Goal: Information Seeking & Learning: Understand process/instructions

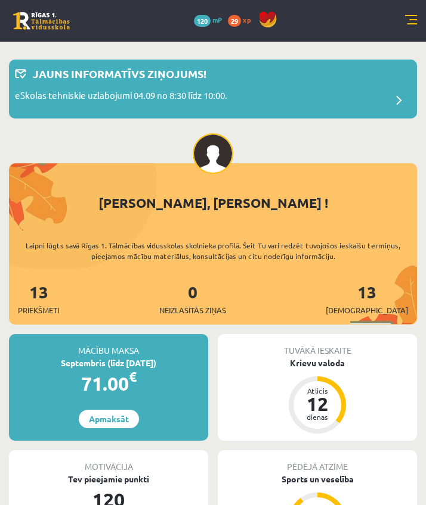
click at [409, 20] on link at bounding box center [411, 21] width 12 height 12
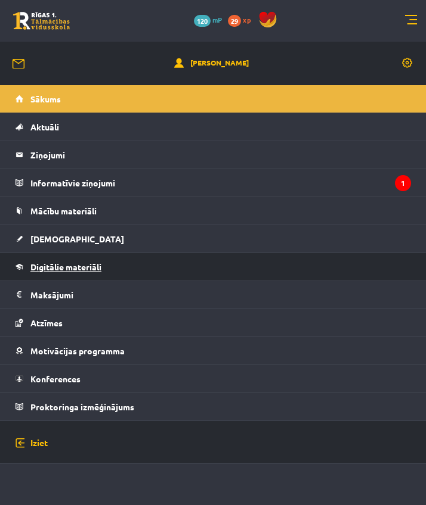
click at [52, 267] on span "Digitālie materiāli" at bounding box center [65, 267] width 71 height 11
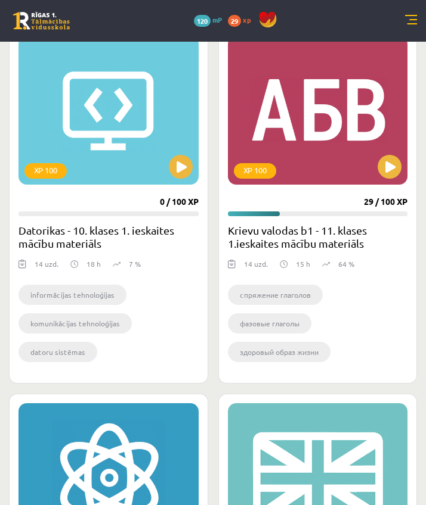
scroll to position [235, 0]
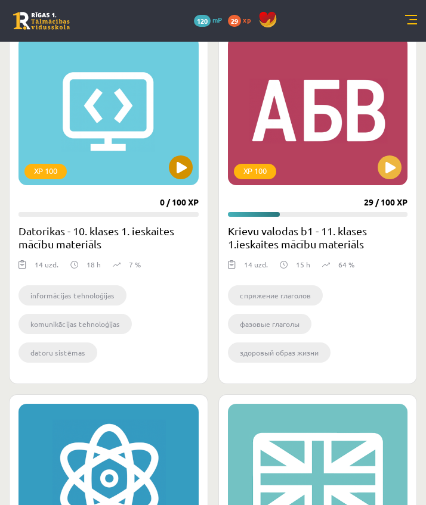
click at [172, 171] on button at bounding box center [181, 168] width 24 height 24
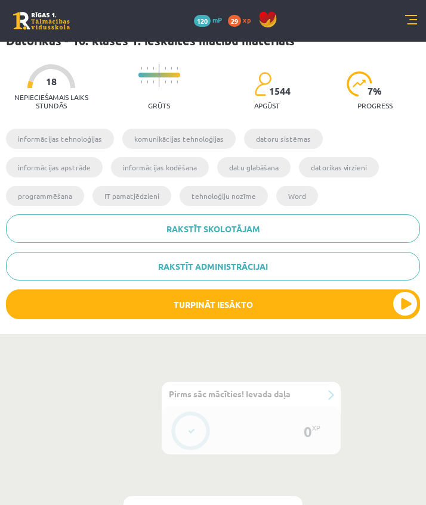
scroll to position [272, 0]
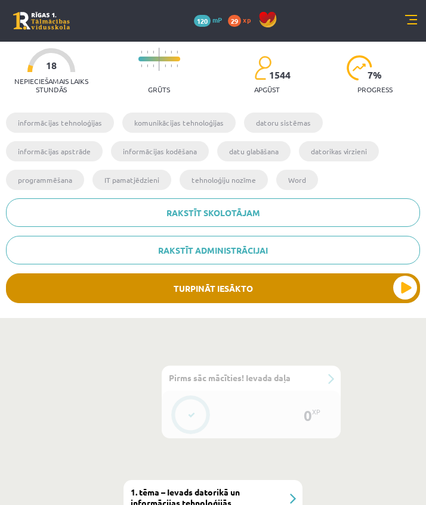
click at [172, 286] on button "Turpināt iesākto" at bounding box center [213, 289] width 414 height 30
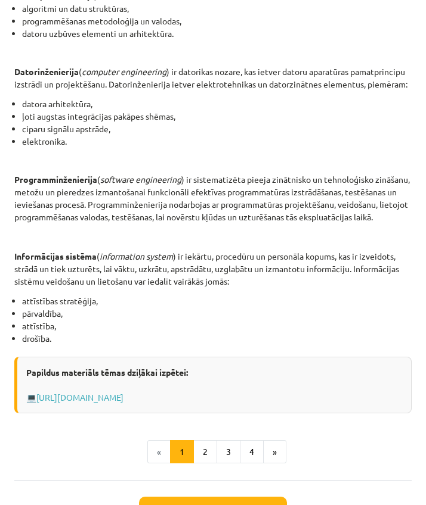
scroll to position [498, 0]
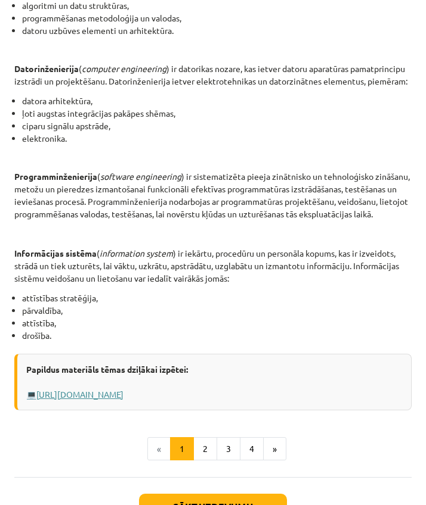
click at [123, 395] on link "[URL][DOMAIN_NAME]" at bounding box center [79, 394] width 87 height 11
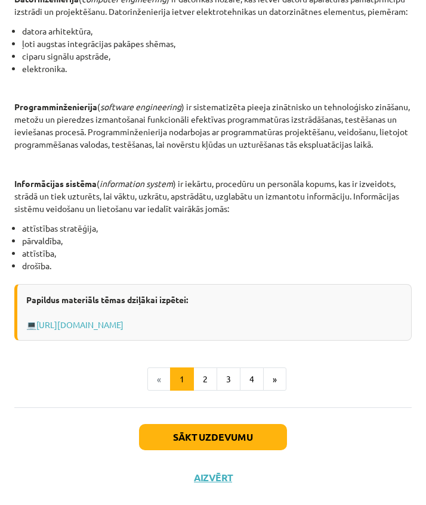
scroll to position [568, 0]
click at [197, 378] on button "2" at bounding box center [205, 380] width 24 height 24
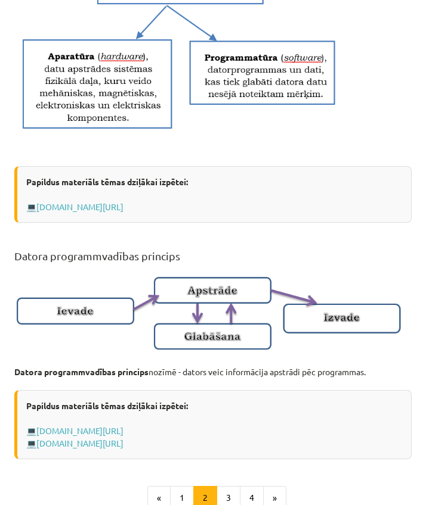
scroll to position [608, 0]
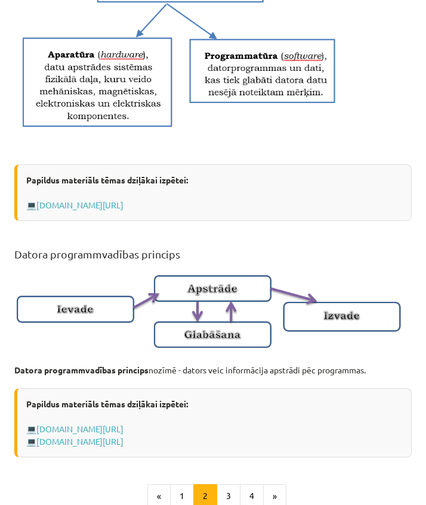
click at [88, 209] on div "Papildus materiāls tēmas dziļākai izpētei: 💻 [DOMAIN_NAME][URL]" at bounding box center [212, 193] width 397 height 57
click at [91, 205] on link "[DOMAIN_NAME][URL]" at bounding box center [79, 205] width 87 height 11
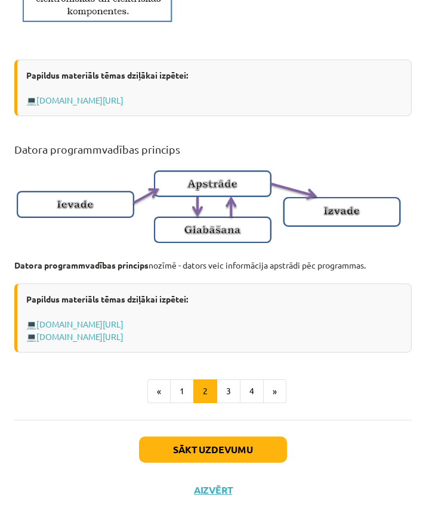
scroll to position [734, 0]
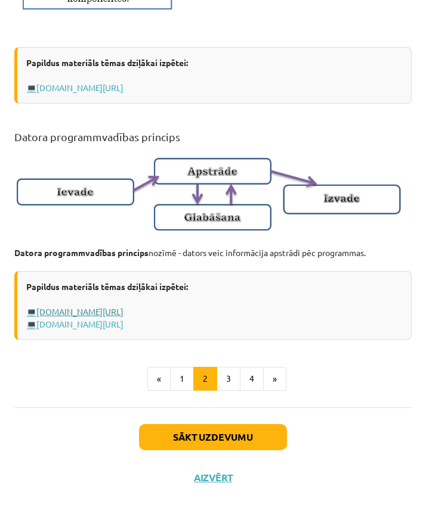
click at [73, 317] on link "[DOMAIN_NAME][URL]" at bounding box center [79, 311] width 87 height 11
click at [118, 330] on link "[DOMAIN_NAME][URL]" at bounding box center [79, 324] width 87 height 11
click at [230, 391] on button "3" at bounding box center [228, 379] width 24 height 24
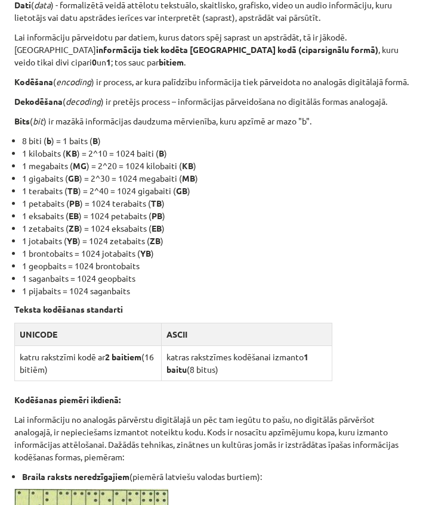
scroll to position [246, 0]
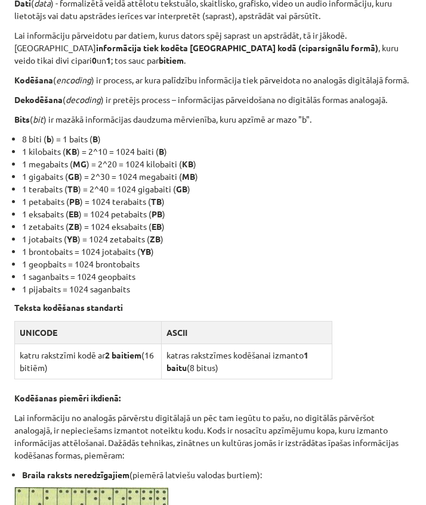
drag, startPoint x: 116, startPoint y: 346, endPoint x: 69, endPoint y: 371, distance: 53.6
click at [64, 377] on tbody "UNICODE ASCII katru rakstzīmi kodē ar 2 baitiem (16 bitiēm) katras rakstzīmes k…" at bounding box center [173, 350] width 317 height 58
click at [13, 352] on div "6 XP Saņemsi Viegls 1544 pilda Apraksts Uzdevums Palīdzība Informācijas kodēšan…" at bounding box center [212, 400] width 411 height 1140
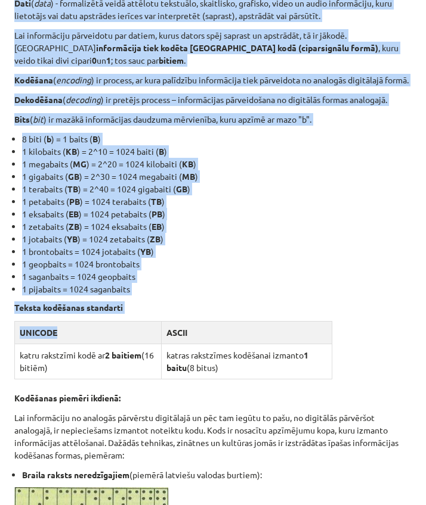
drag, startPoint x: 18, startPoint y: 350, endPoint x: -14, endPoint y: 368, distance: 36.3
click at [26, 344] on th "UNICODE" at bounding box center [88, 332] width 147 height 23
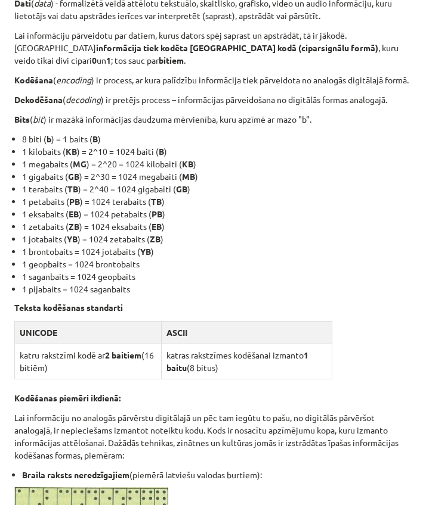
drag, startPoint x: 19, startPoint y: 343, endPoint x: 237, endPoint y: 377, distance: 220.2
click at [237, 377] on tbody "UNICODE ASCII katru rakstzīmi kodē ar 2 baitiem (16 bitiēm) katras rakstzīmes k…" at bounding box center [173, 350] width 317 height 58
copy tbody "UNICODE ASCII katru rakstzīmi kodē ar 2 baitiem (16 bitiēm) katras rakstzīmes k…"
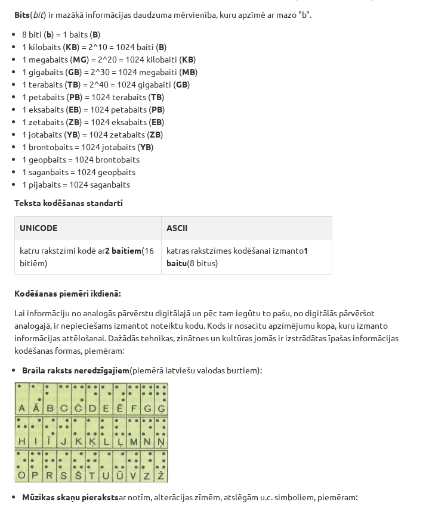
scroll to position [354, 0]
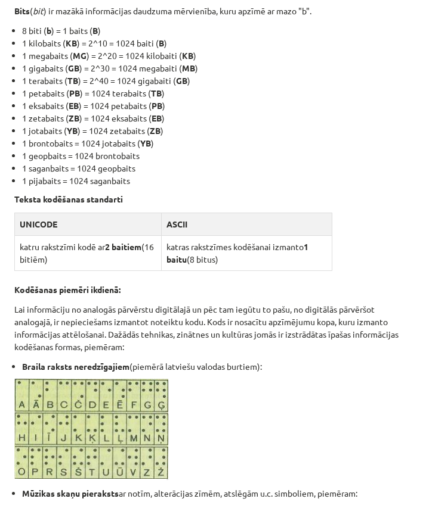
click at [331, 415] on p at bounding box center [212, 429] width 397 height 101
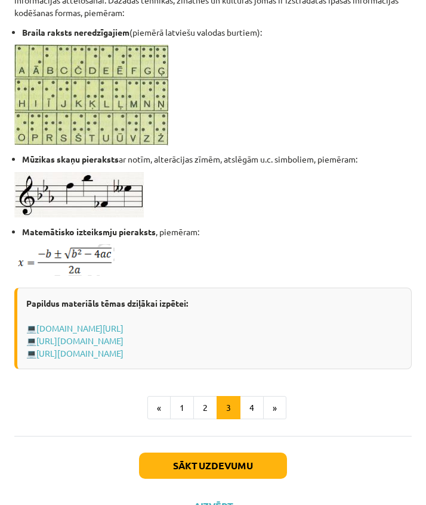
scroll to position [707, 0]
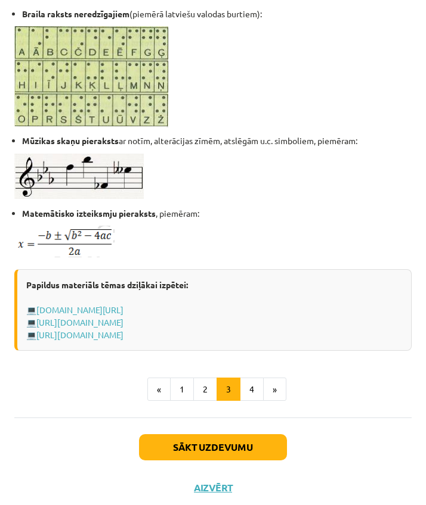
click at [256, 402] on button "4" at bounding box center [252, 390] width 24 height 24
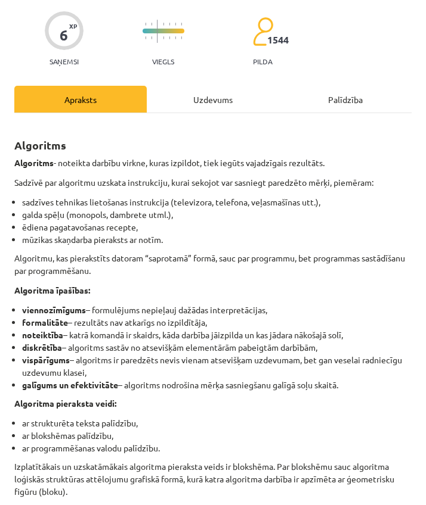
scroll to position [87, 0]
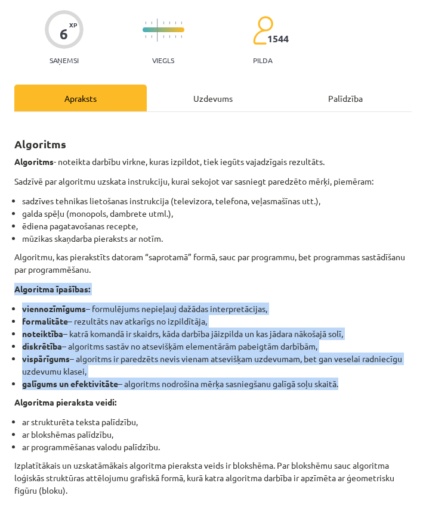
drag, startPoint x: 13, startPoint y: 287, endPoint x: 315, endPoint y: 391, distance: 319.5
click at [315, 391] on div "6 XP Saņemsi Viegls 1544 pilda Apraksts Uzdevums Palīdzība Algoritms Algoritms …" at bounding box center [212, 406] width 411 height 835
copy div "Algoritma īpašības: viennozīmīgums – formulējums nepieļauj dažādas interpretāci…"
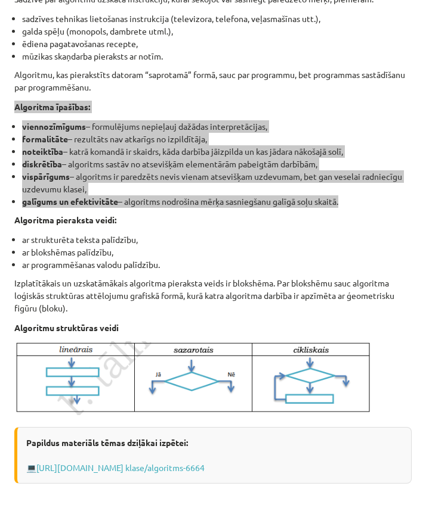
scroll to position [273, 0]
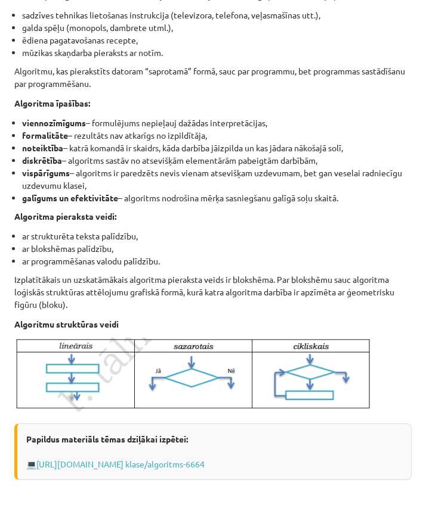
click at [209, 321] on p "Algoritmu struktūras veidi" at bounding box center [212, 324] width 397 height 13
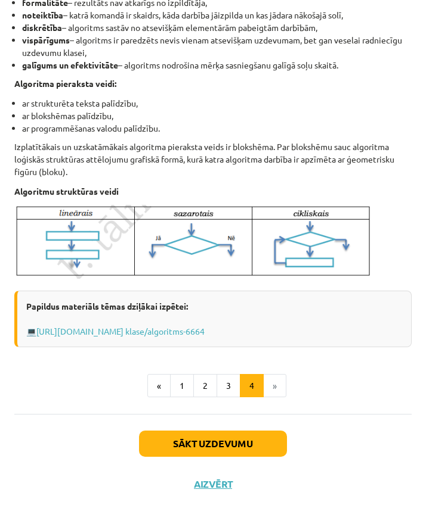
scroll to position [405, 0]
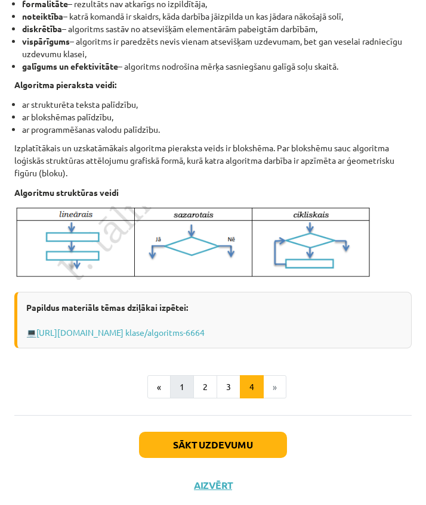
click at [191, 389] on button "1" at bounding box center [182, 387] width 24 height 24
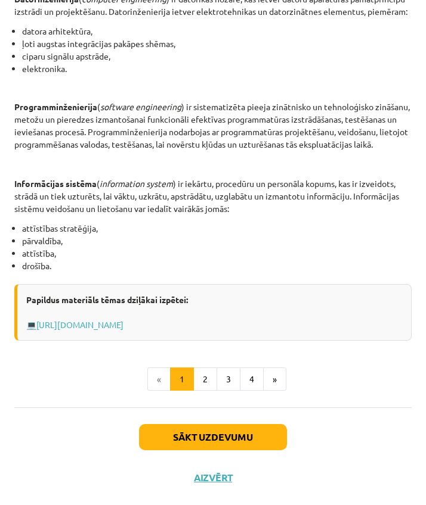
scroll to position [568, 0]
click at [229, 440] on button "Sākt uzdevumu" at bounding box center [213, 437] width 148 height 26
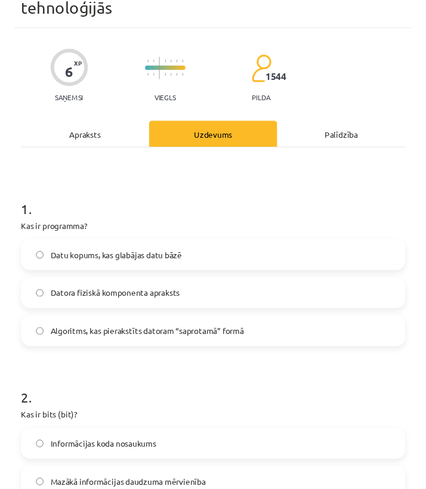
scroll to position [7, 0]
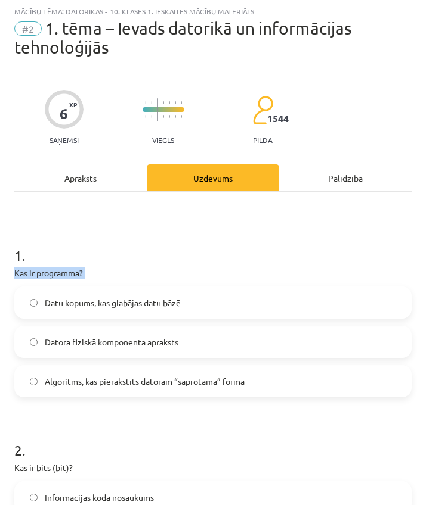
drag, startPoint x: 10, startPoint y: 275, endPoint x: 93, endPoint y: 280, distance: 83.0
copy div "Kas ir programma?"
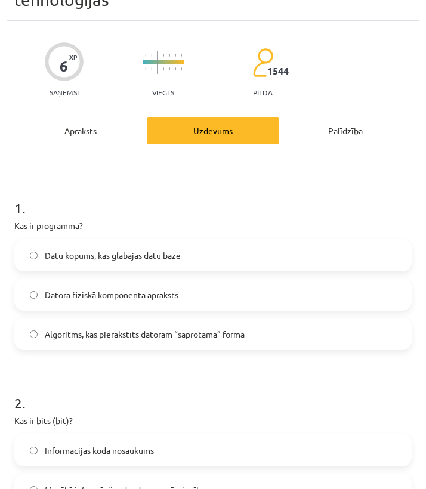
scroll to position [58, 0]
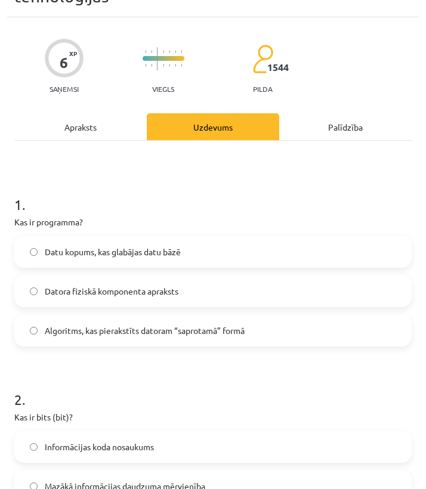
click at [134, 293] on span "Datora fiziskā komponenta apraksts" at bounding box center [112, 291] width 134 height 13
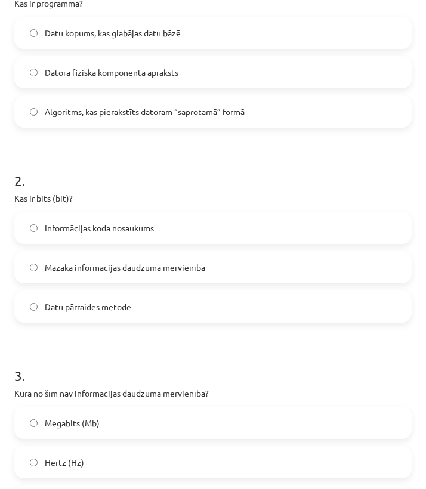
scroll to position [277, 0]
click at [125, 272] on span "Mazākā informācijas daudzuma mērvienība" at bounding box center [125, 267] width 160 height 13
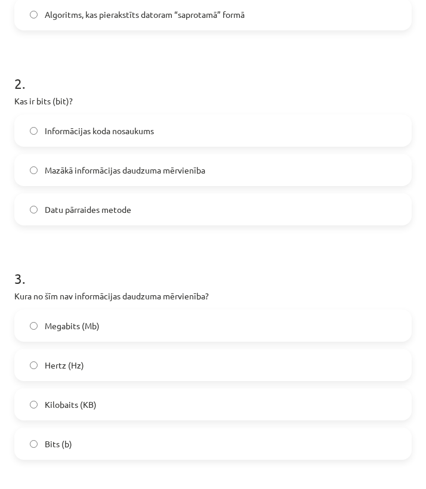
scroll to position [385, 0]
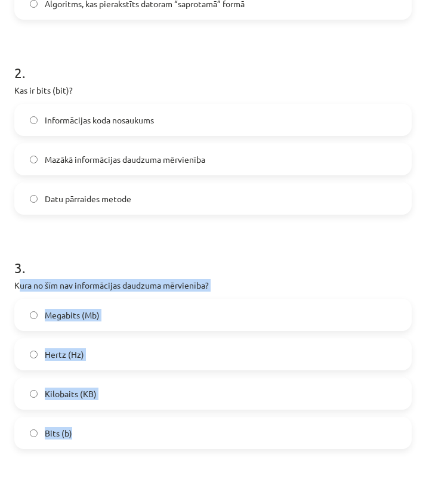
drag, startPoint x: 17, startPoint y: 284, endPoint x: 81, endPoint y: 440, distance: 168.7
click at [81, 440] on div "3 . Kura no šīm nav informācijas daudzuma mērvienība? Megabits (Mb) Hertz (Hz) …" at bounding box center [212, 343] width 397 height 210
click at [162, 361] on label "Hertz (Hz)" at bounding box center [212, 354] width 395 height 30
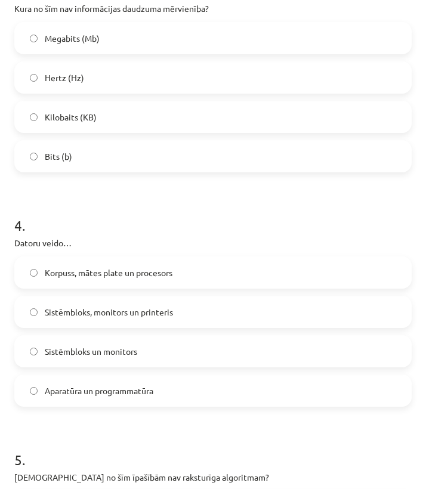
scroll to position [681, 0]
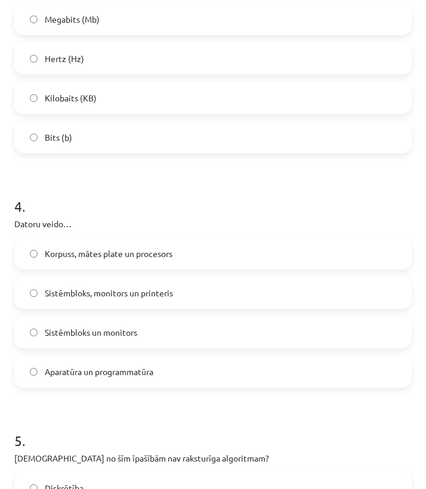
click at [57, 374] on span "Aparatūra un programmatūra" at bounding box center [99, 371] width 108 height 13
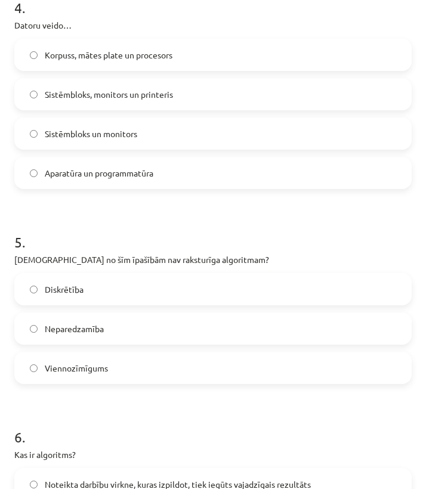
scroll to position [885, 0]
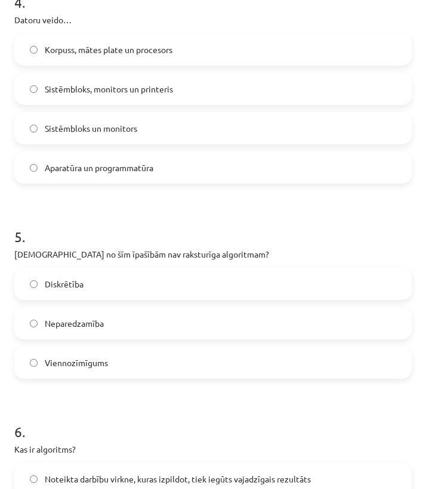
click at [103, 327] on span "Neparedzamība" at bounding box center [74, 323] width 59 height 13
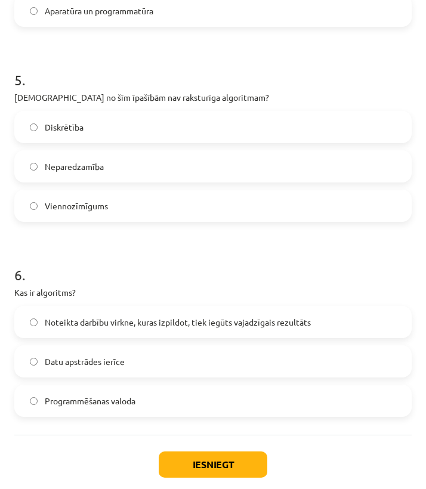
scroll to position [1045, 0]
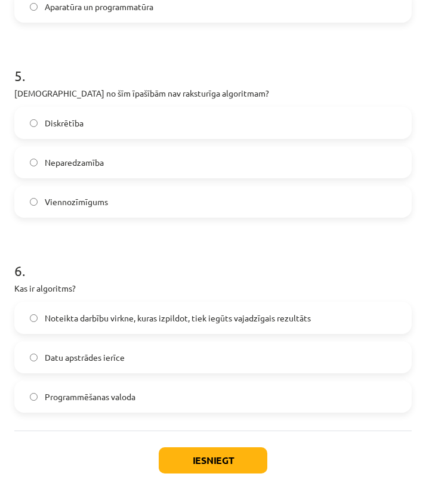
click at [109, 324] on span "Noteikta darbību virkne, kuras izpildot, tiek iegūts vajadzīgais rezultāts" at bounding box center [178, 318] width 266 height 13
click at [185, 459] on button "Iesniegt" at bounding box center [213, 460] width 108 height 26
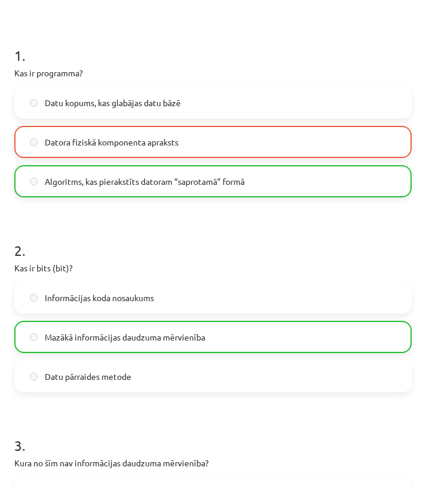
scroll to position [174, 0]
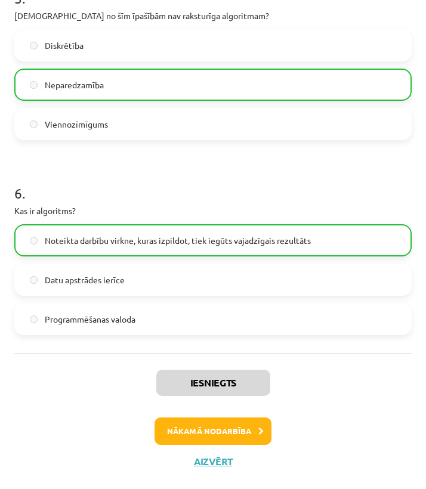
click at [219, 426] on button "Nākamā nodarbība" at bounding box center [212, 430] width 117 height 27
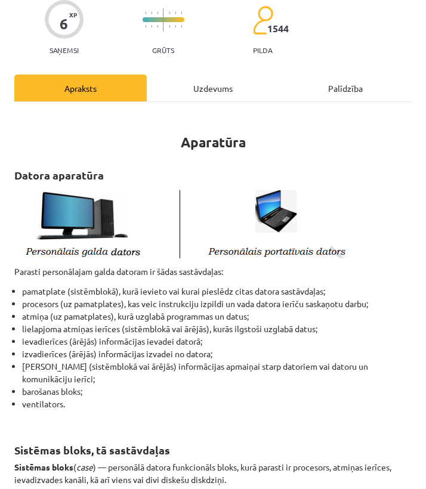
scroll to position [79, 0]
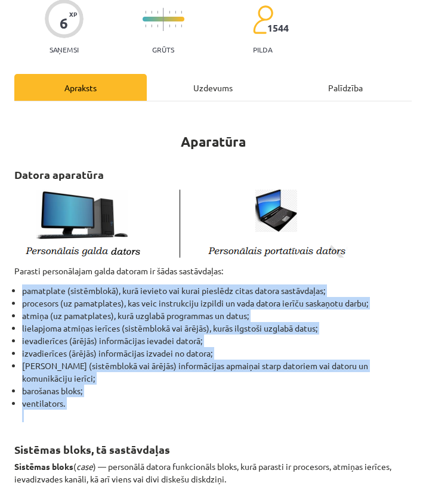
drag, startPoint x: 12, startPoint y: 290, endPoint x: 101, endPoint y: 424, distance: 160.8
copy div "pamatplate (sistēmblokā), kurā ievieto vai kurai pieslēdz citas datora sastāvda…"
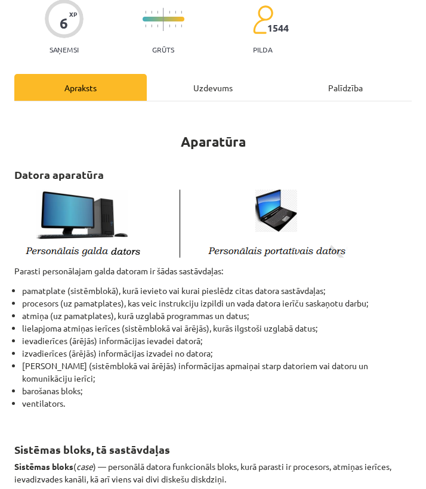
click at [94, 439] on h2 "Sistēmas bloks, tā sastāvdaļas" at bounding box center [212, 442] width 397 height 29
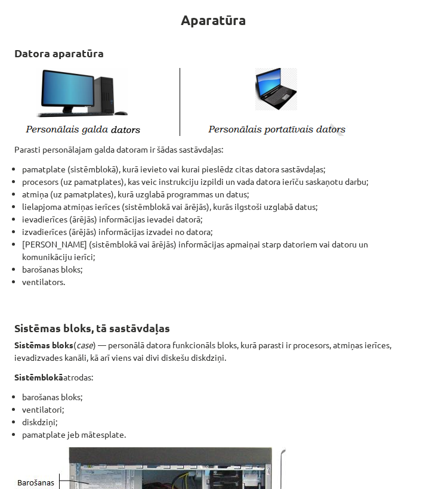
scroll to position [211, 0]
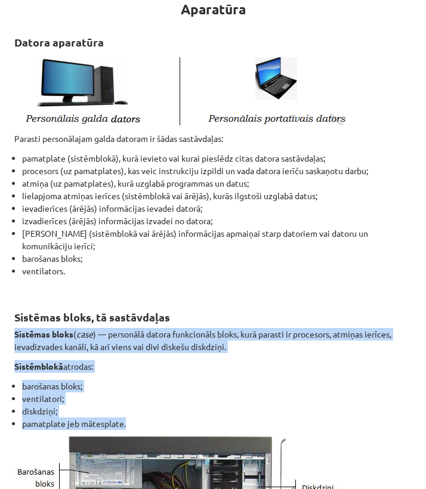
drag, startPoint x: 13, startPoint y: 334, endPoint x: 175, endPoint y: 426, distance: 185.8
copy div "Sistēmas bloks ( case ) — personālā datora funkcionāls bloks, kurā parasti ir p…"
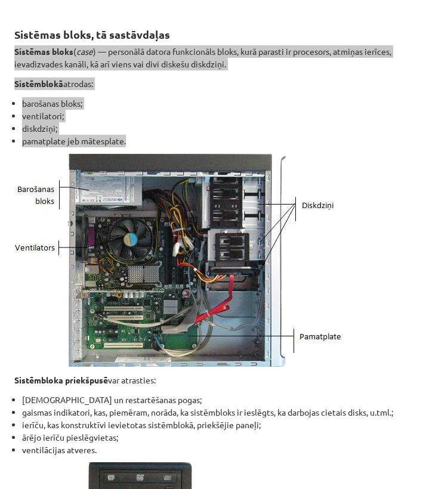
scroll to position [493, 0]
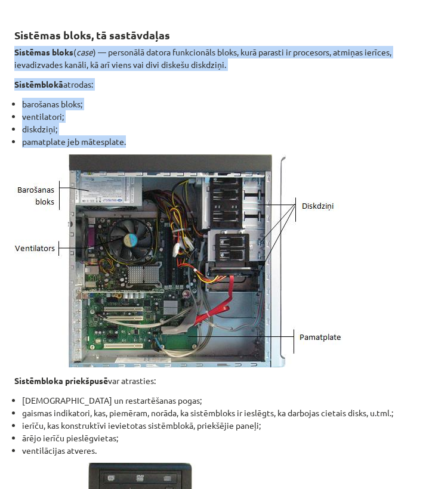
click at [123, 322] on img at bounding box center [178, 260] width 328 height 213
click at [40, 339] on img at bounding box center [178, 260] width 328 height 213
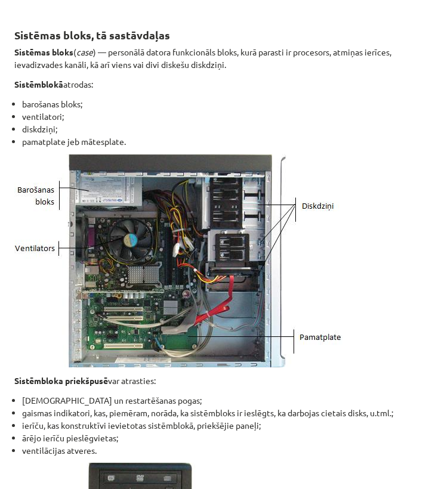
click at [403, 302] on p at bounding box center [212, 260] width 397 height 213
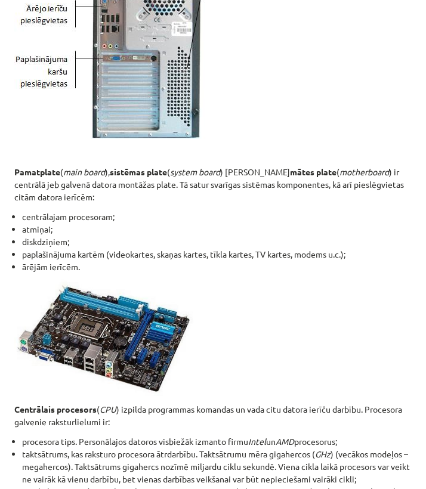
scroll to position [1387, 0]
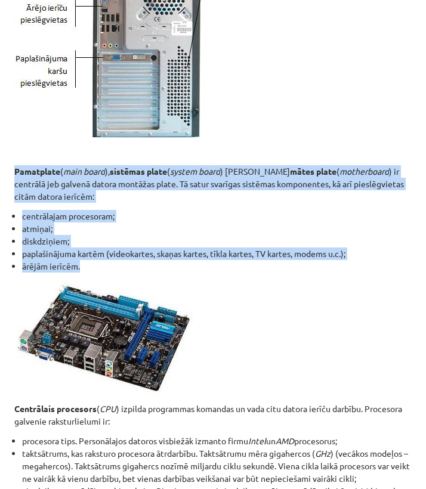
drag, startPoint x: 14, startPoint y: 169, endPoint x: 92, endPoint y: 268, distance: 126.0
copy div "Pamatplate ( main board ), sistēmas plate ( system board ) jeb mātes plate ( mo…"
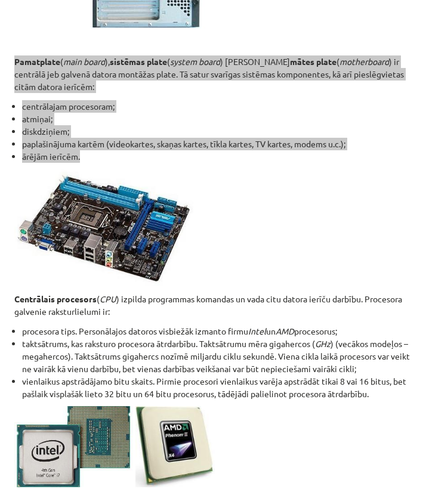
scroll to position [1500, 0]
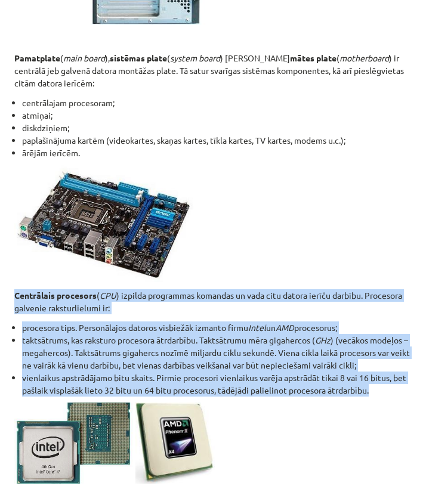
drag, startPoint x: 15, startPoint y: 294, endPoint x: 385, endPoint y: 385, distance: 380.5
click at [142, 310] on p "Centrālais procesors ( CPU ) izpilda programmas komandas un vada citu datora ie…" at bounding box center [212, 301] width 397 height 25
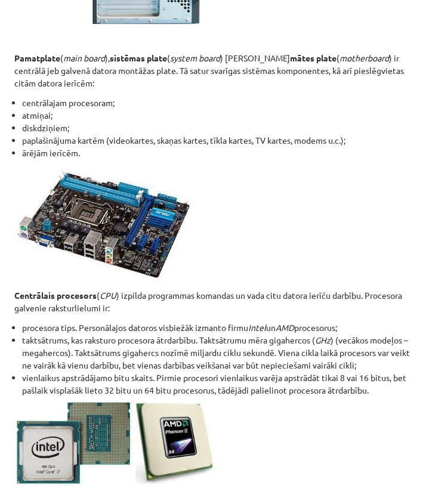
scroll to position [1510, 0]
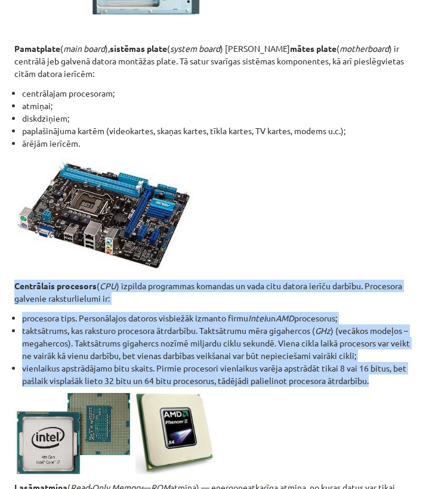
drag, startPoint x: 10, startPoint y: 282, endPoint x: 378, endPoint y: 379, distance: 381.5
copy div "Centrālais procesors ( CPU ) izpilda programmas komandas un vada citu datora ie…"
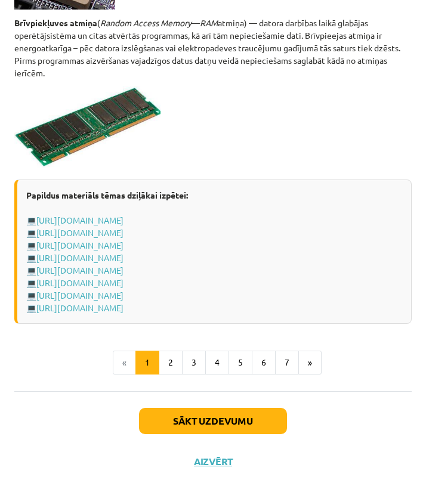
scroll to position [2207, 0]
click at [174, 358] on button "2" at bounding box center [171, 362] width 24 height 24
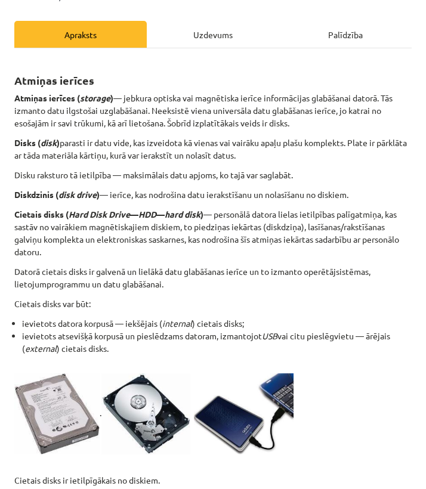
scroll to position [134, 0]
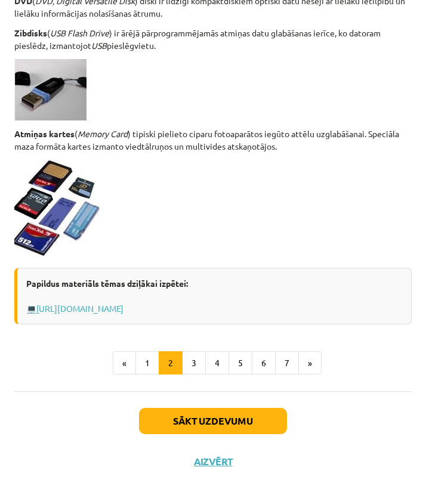
click at [229, 424] on button "Sākt uzdevumu" at bounding box center [213, 421] width 148 height 26
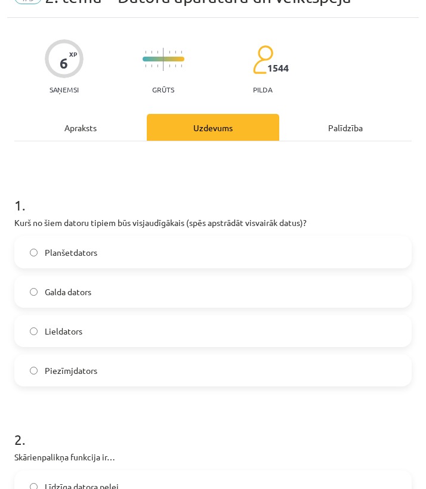
scroll to position [39, 0]
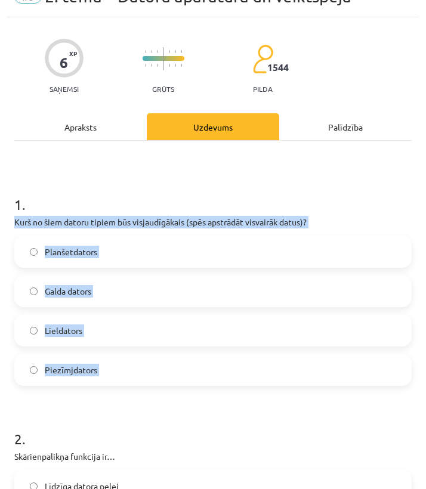
drag, startPoint x: 15, startPoint y: 219, endPoint x: 111, endPoint y: 396, distance: 201.6
copy div "Kurš no šiem datoru tipiem būs visjaudīgākais (spēs apstrādāt visvairāk datus)?…"
click at [101, 334] on label "Lieldators" at bounding box center [212, 330] width 395 height 30
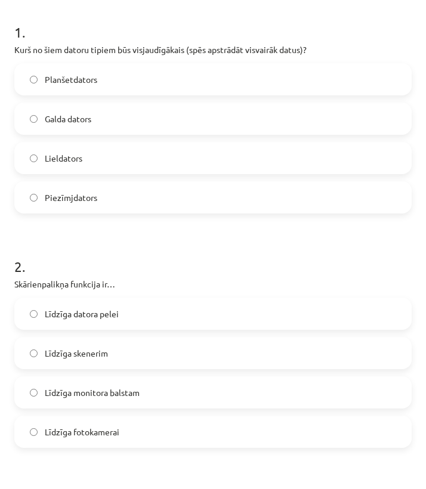
scroll to position [221, 0]
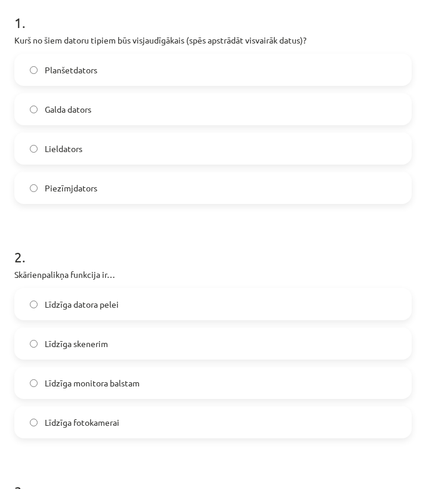
drag, startPoint x: 14, startPoint y: 272, endPoint x: 136, endPoint y: 420, distance: 191.8
click at [136, 420] on div "2 . Skārienpalikņa funkcija ir… Līdzīga datora pelei Līdzīga skenerim Līdzīga m…" at bounding box center [212, 333] width 397 height 210
copy div "Skārienpalikņa funkcija ir… Līdzīga datora pelei Līdzīga skenerim Līdzīga monit…"
click at [128, 299] on label "Līdzīga datora pelei" at bounding box center [212, 304] width 395 height 30
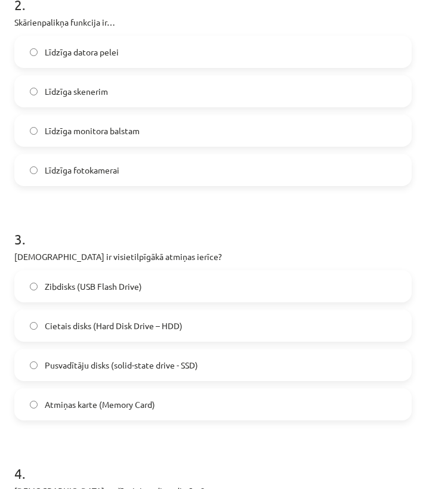
scroll to position [478, 0]
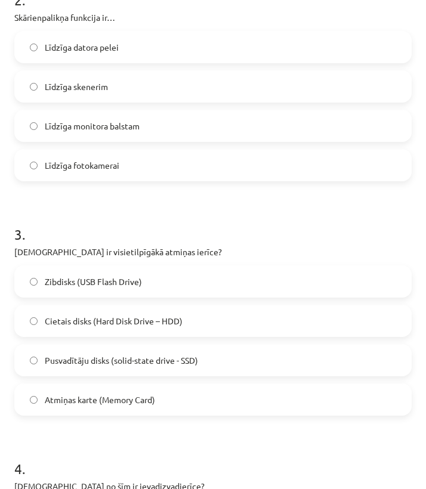
click at [164, 315] on span "Cietais disks (Hard Disk Drive – HDD)" at bounding box center [114, 321] width 138 height 13
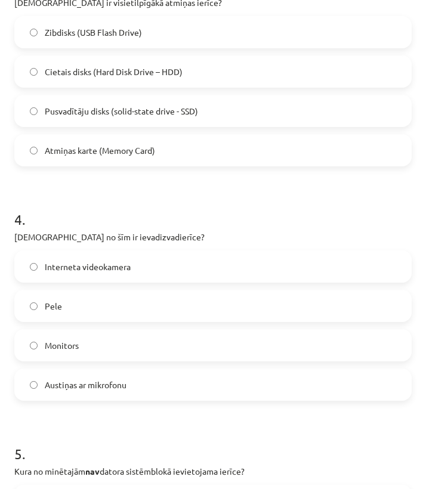
scroll to position [729, 0]
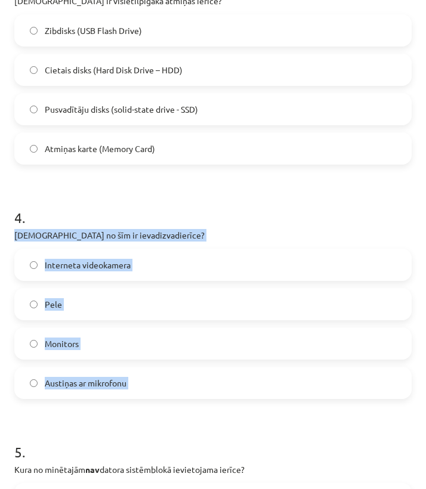
drag, startPoint x: 12, startPoint y: 236, endPoint x: 126, endPoint y: 406, distance: 205.0
click at [126, 406] on div "6 XP Saņemsi Grūts 1544 pilda Apraksts Uzdevums Palīdzība 1 . Kurš no šiem dato…" at bounding box center [212, 152] width 411 height 1648
copy div "[DEMOGRAPHIC_DATA] no šīm ir ievadizvadierīce? Interneta videokamera Pele Monit…"
click at [171, 388] on label "Austiņas ar mikrofonu" at bounding box center [212, 383] width 395 height 30
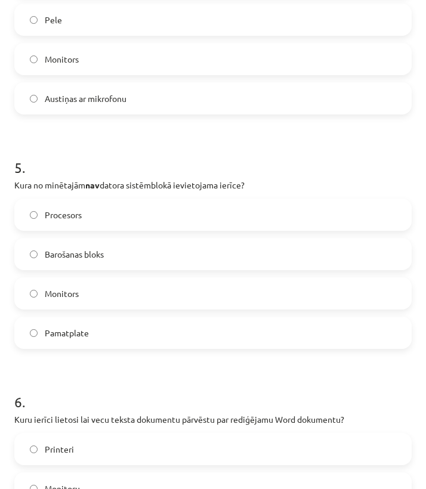
scroll to position [1014, 0]
click at [65, 296] on span "Monitors" at bounding box center [62, 293] width 34 height 13
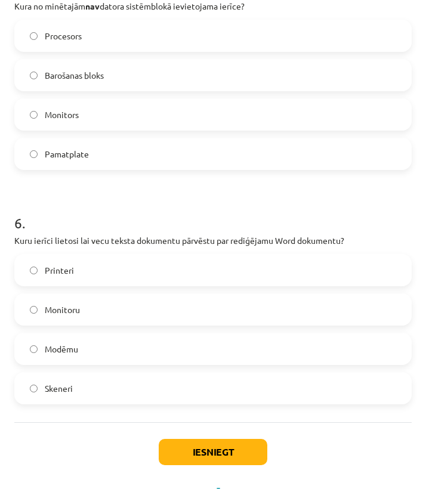
scroll to position [1208, 0]
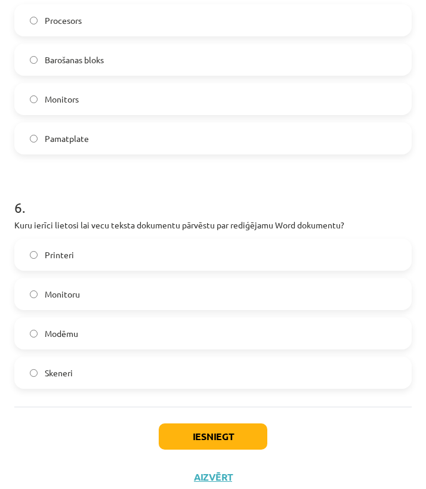
click at [128, 296] on label "Monitoru" at bounding box center [212, 294] width 395 height 30
click at [205, 434] on button "Iesniegt" at bounding box center [213, 436] width 108 height 26
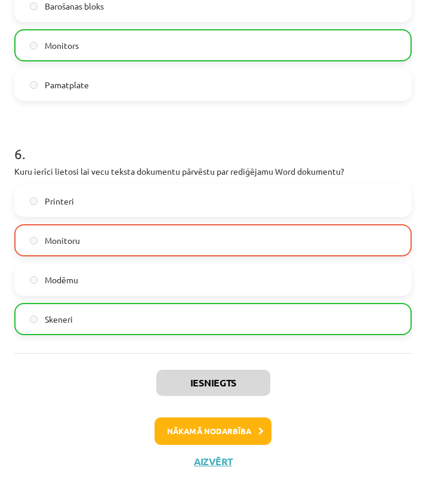
click at [219, 423] on button "Nākamā nodarbība" at bounding box center [212, 430] width 117 height 27
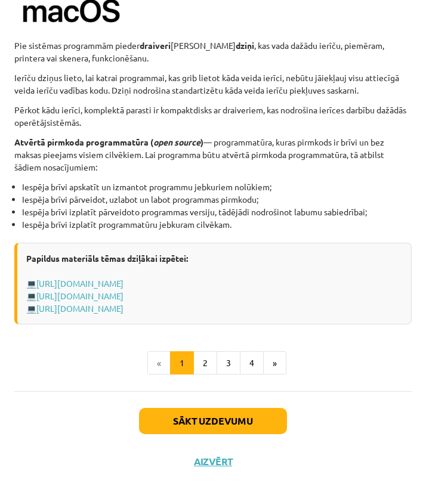
scroll to position [1255, 0]
click at [243, 422] on button "Sākt uzdevumu" at bounding box center [213, 421] width 148 height 26
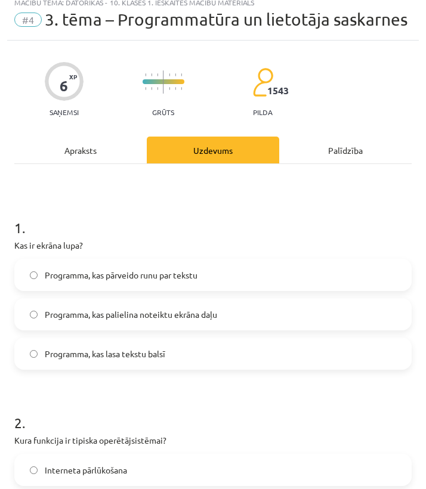
scroll to position [13, 0]
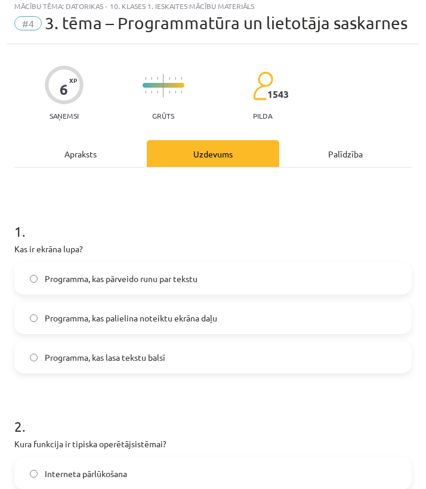
click at [80, 321] on span "Programma, kas palielina noteiktu ekrāna daļu" at bounding box center [131, 318] width 172 height 13
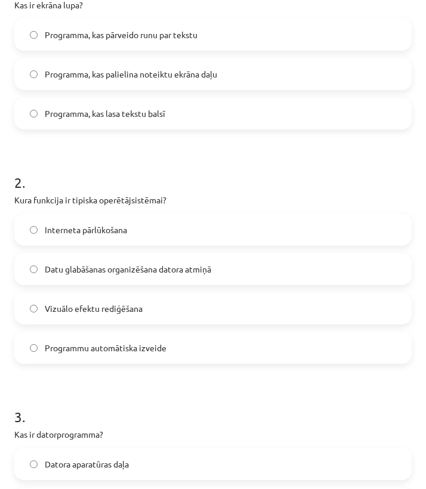
scroll to position [259, 0]
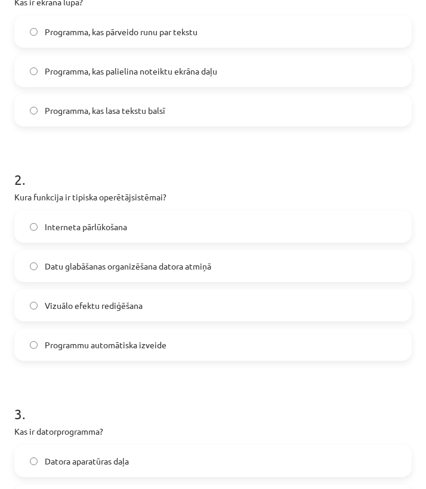
drag, startPoint x: 15, startPoint y: 197, endPoint x: 162, endPoint y: 350, distance: 211.6
click at [162, 350] on div "2 . Kura funkcija ir tipiska operētājsistēmai? Interneta pārlūkošana Datu glabā…" at bounding box center [212, 255] width 397 height 210
click at [197, 275] on label "Datu glabāšanas organizēšana datora atmiņā" at bounding box center [212, 266] width 395 height 30
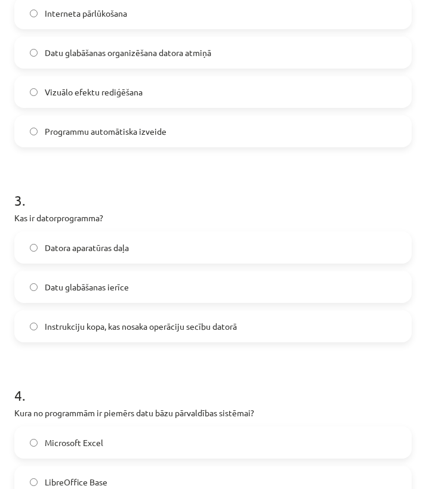
scroll to position [475, 0]
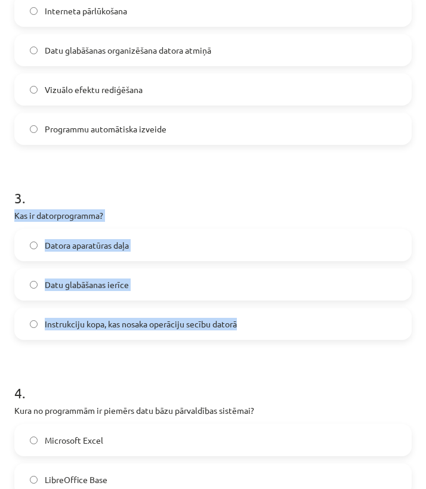
drag, startPoint x: 13, startPoint y: 215, endPoint x: 244, endPoint y: 323, distance: 255.4
click at [244, 323] on div "6 XP Saņemsi Grūts 1543 pilda Apraksts Uzdevums Palīdzība 1 . Kas ir ekrāna lup…" at bounding box center [212, 366] width 411 height 1569
click at [128, 324] on span "Instrukciju kopa, kas nosaka operāciju secību datorā" at bounding box center [141, 324] width 192 height 13
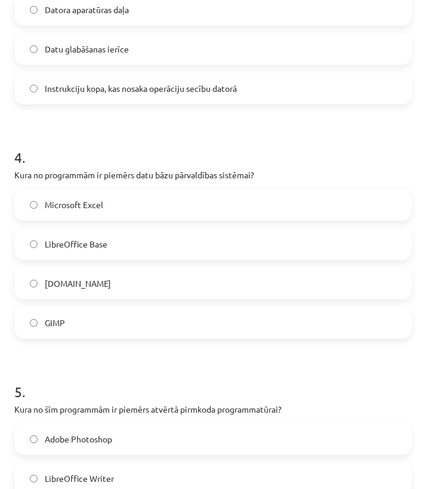
scroll to position [713, 0]
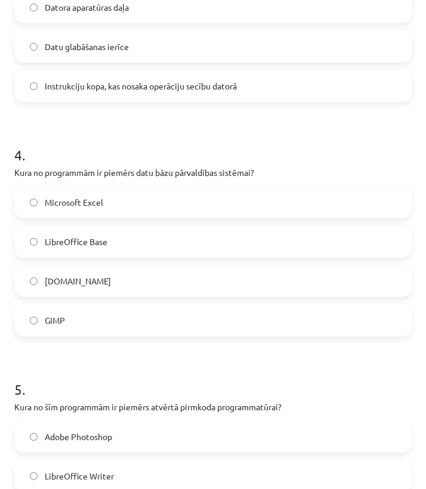
click at [124, 329] on label "GIMP" at bounding box center [212, 320] width 395 height 30
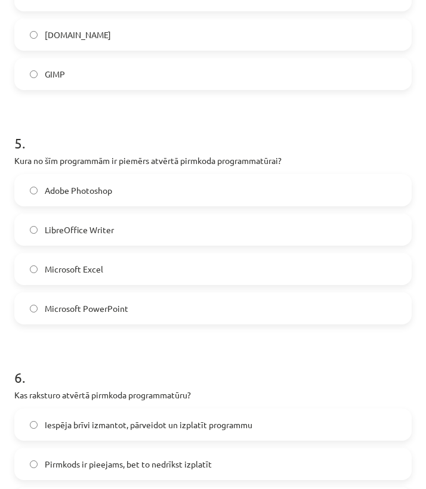
scroll to position [958, 0]
click at [127, 193] on label "Adobe Photoshop" at bounding box center [212, 191] width 395 height 30
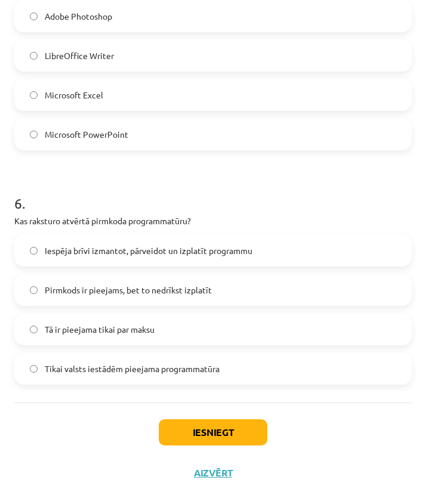
scroll to position [1139, 0]
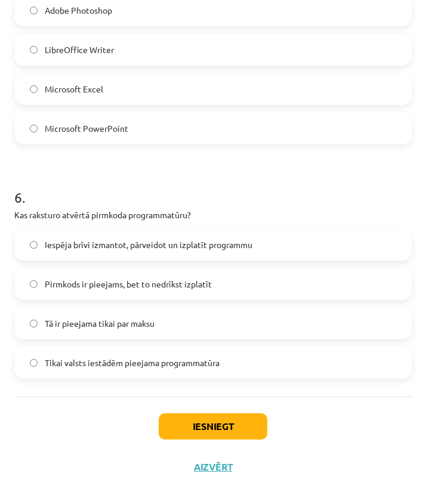
drag, startPoint x: 14, startPoint y: 215, endPoint x: 308, endPoint y: 361, distance: 327.6
click at [308, 361] on div "6 . Kas raksturo atvērtā pirmkoda programmatūru? Iespēja brīvi izmantot, pārvei…" at bounding box center [212, 273] width 397 height 210
click at [232, 256] on label "Iespēja brīvi izmantot, pārveidot un izplatīt programmu" at bounding box center [212, 244] width 395 height 30
click at [204, 429] on button "Iesniegt" at bounding box center [213, 426] width 108 height 26
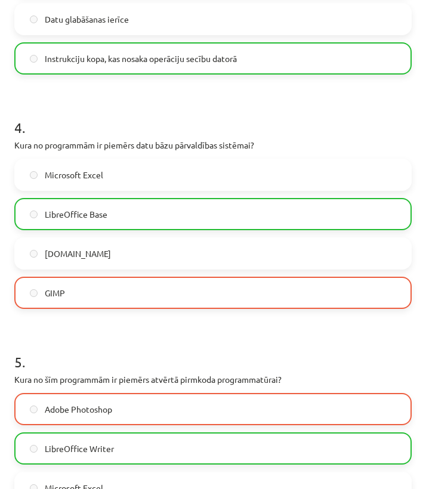
scroll to position [741, 0]
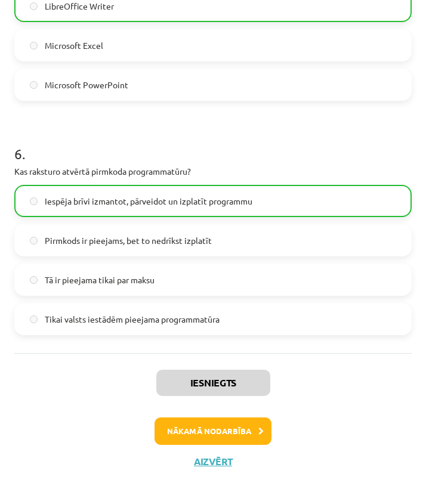
click at [212, 429] on button "Nākamā nodarbība" at bounding box center [212, 430] width 117 height 27
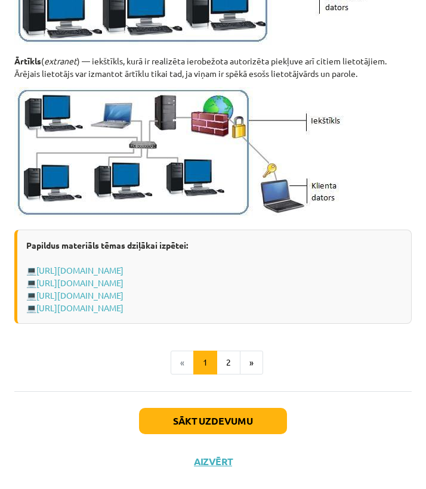
scroll to position [1511, 0]
click at [197, 417] on button "Sākt uzdevumu" at bounding box center [213, 421] width 148 height 26
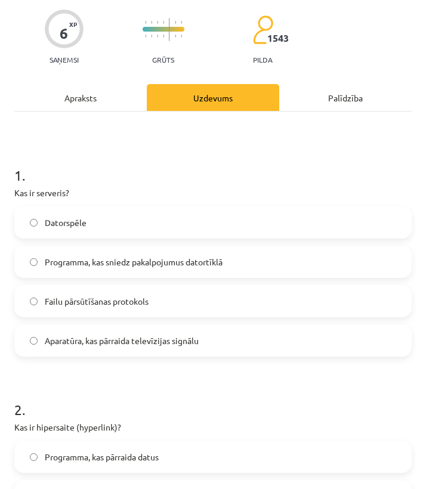
scroll to position [72, 0]
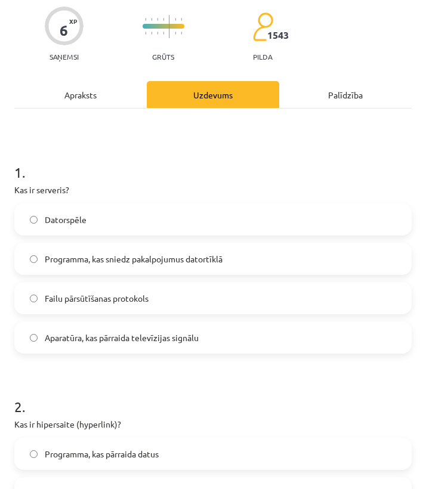
click at [128, 295] on span "Failu pārsūtīšanas protokols" at bounding box center [97, 298] width 104 height 13
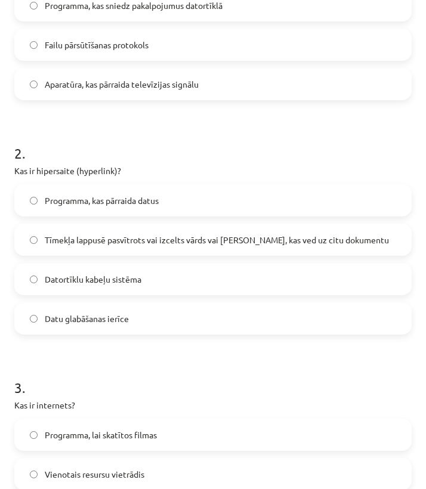
scroll to position [315, 0]
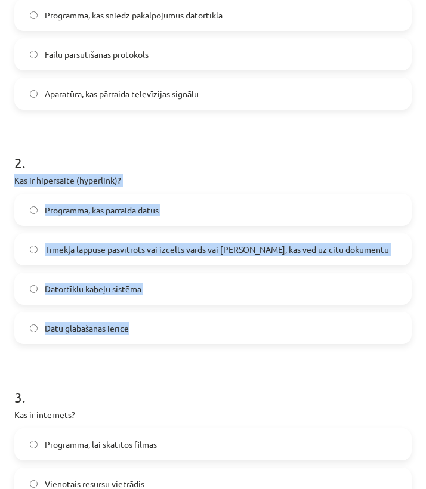
drag, startPoint x: 14, startPoint y: 179, endPoint x: 150, endPoint y: 324, distance: 198.6
click at [143, 254] on span "Tīmekļa lappusē pasvītrots vai izcelts vārds vai [PERSON_NAME], kas ved uz citu…" at bounding box center [217, 249] width 344 height 13
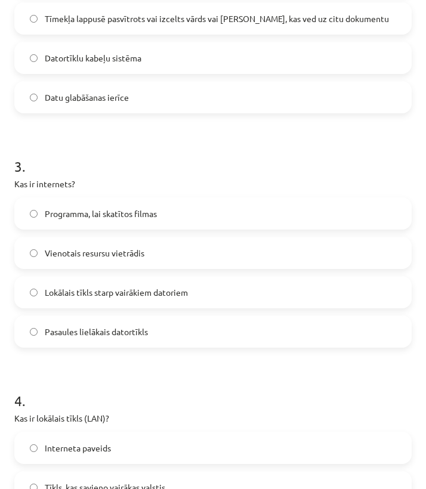
scroll to position [553, 0]
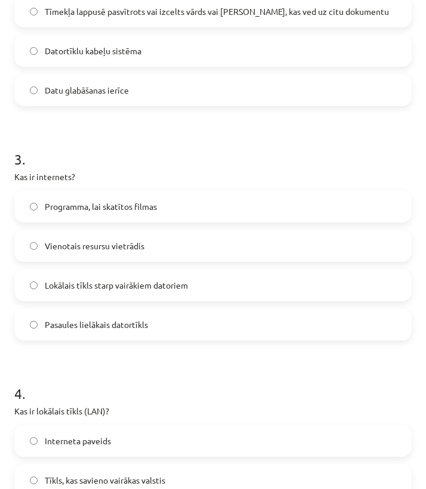
click at [149, 289] on span "Lokālais tīkls starp vairākiem datoriem" at bounding box center [116, 285] width 143 height 13
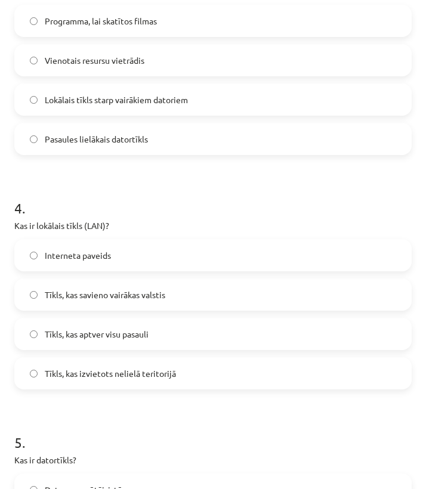
scroll to position [740, 0]
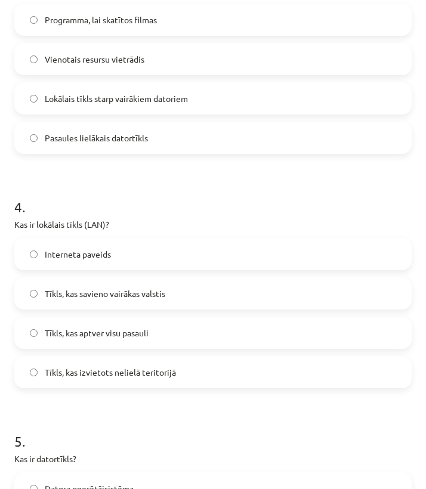
click at [66, 377] on span "Tīkls, kas izvietots nelielā teritorijā" at bounding box center [110, 372] width 131 height 13
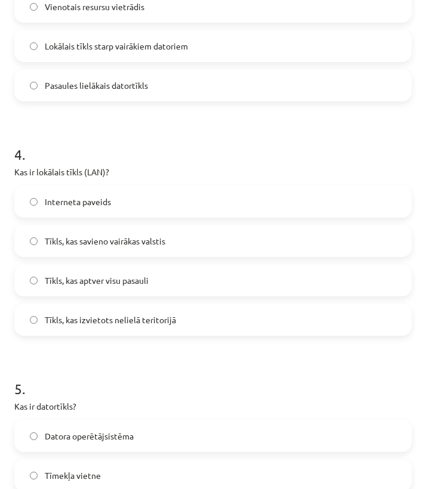
scroll to position [799, 0]
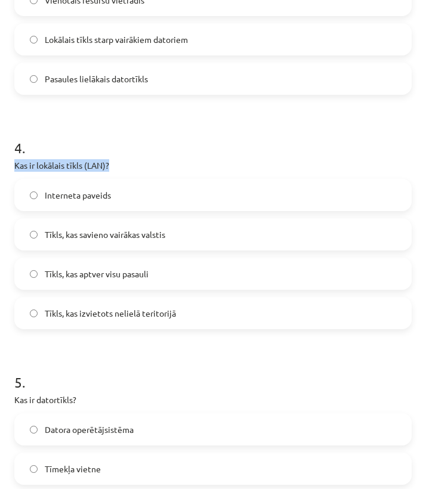
drag, startPoint x: 15, startPoint y: 166, endPoint x: 110, endPoint y: 160, distance: 95.6
click at [110, 163] on p "Kas ir lokālais tīkls (LAN)?" at bounding box center [212, 165] width 397 height 13
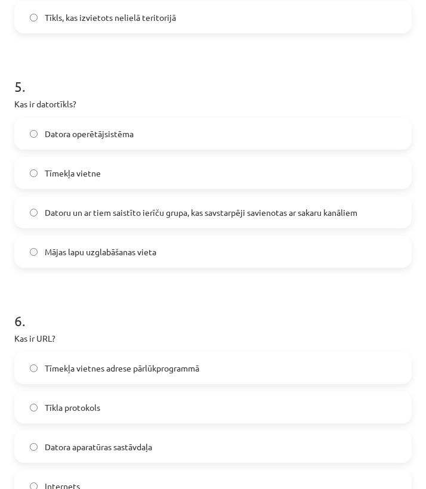
scroll to position [1095, 0]
click at [73, 211] on span "Datoru un ar tiem saistīto ierīču grupa, kas savstarpēji savienotas ar sakaru k…" at bounding box center [201, 212] width 312 height 13
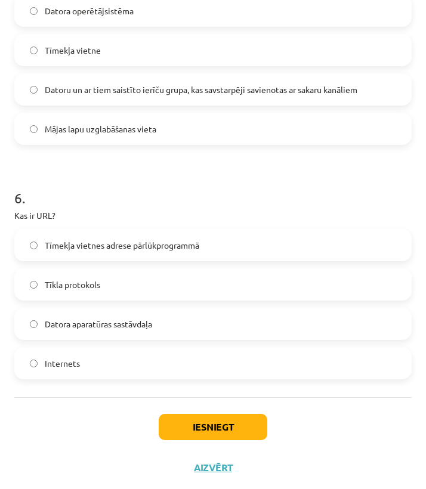
scroll to position [1218, 0]
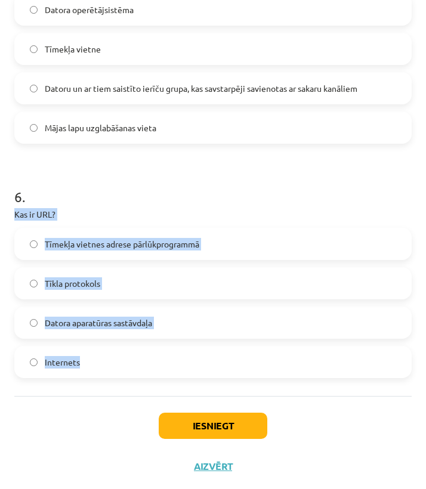
drag, startPoint x: 13, startPoint y: 213, endPoint x: 86, endPoint y: 369, distance: 172.0
click at [120, 253] on label "Tīmekļa vietnes adrese pārlūkprogrammā" at bounding box center [212, 244] width 395 height 30
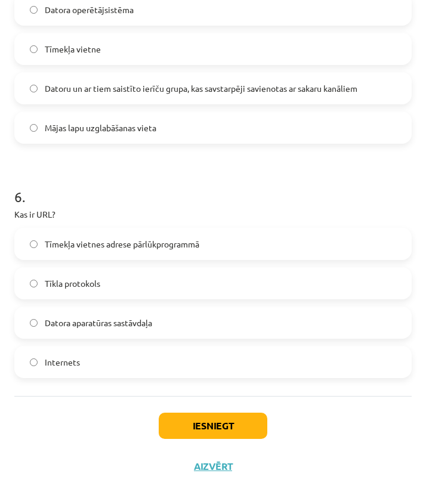
click at [183, 434] on button "Iesniegt" at bounding box center [213, 425] width 108 height 26
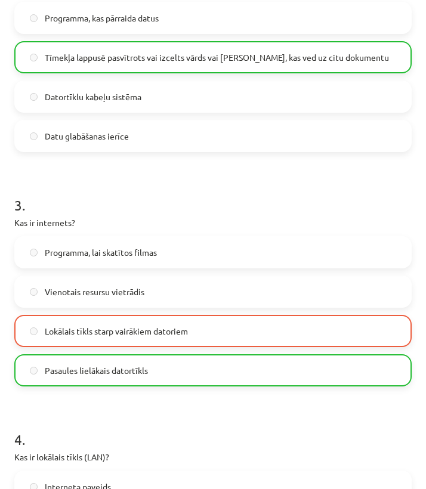
scroll to position [514, 0]
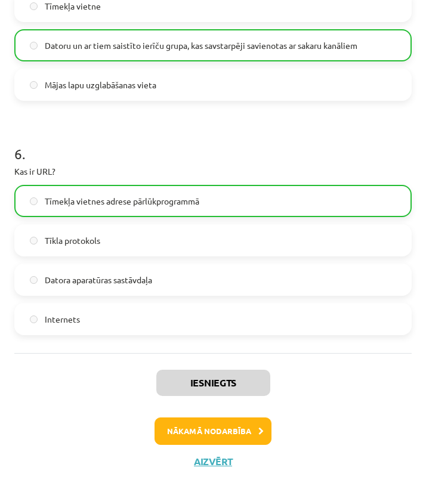
click button "Nākamā nodarbība"
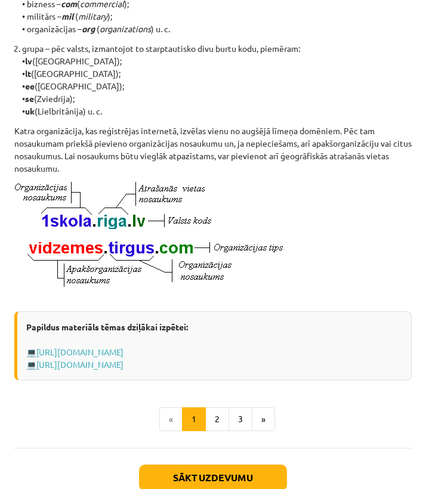
scroll to position [563, 0]
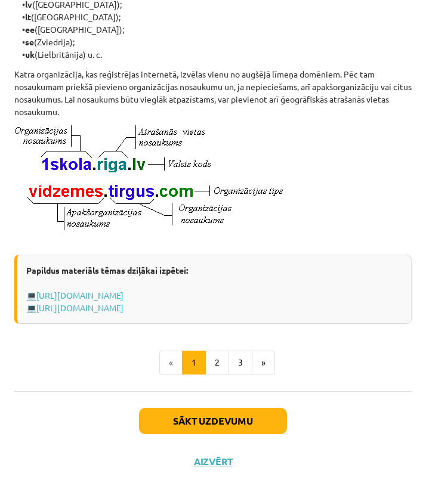
click button "Sākt uzdevumu"
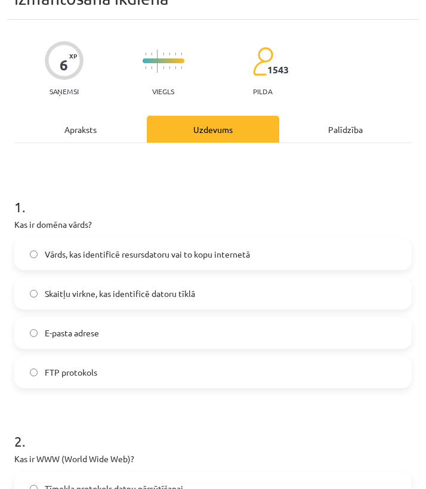
scroll to position [62, 0]
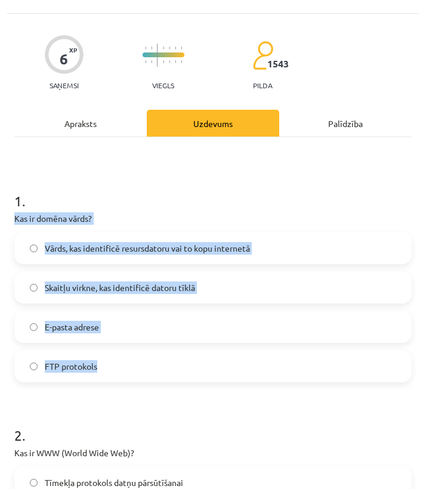
drag, startPoint x: 17, startPoint y: 215, endPoint x: 120, endPoint y: 370, distance: 185.6
click div "1 . Kas ir domēna vārds? Vārds, kas identificē resursdatoru vai to kopu interne…"
click span "Vārds, kas identificē resursdatoru vai to kopu internetā"
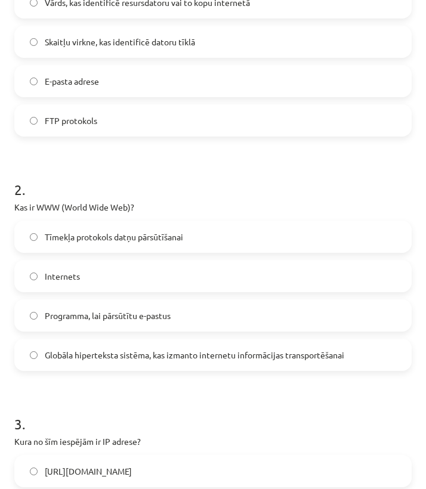
scroll to position [312, 0]
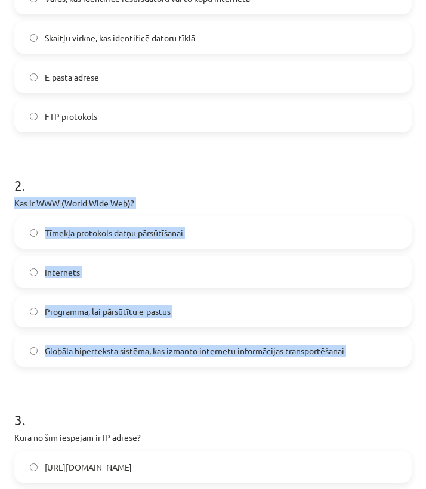
drag, startPoint x: 12, startPoint y: 204, endPoint x: 319, endPoint y: 394, distance: 361.6
click div "6 XP Saņemsi Viegls 1543 pilda Apraksts Uzdevums Palīdzība 1 . Kas ir domēna vā…"
click label "Globāla hiperteksta sistēma, kas izmanto internetu informācijas transportēšanai"
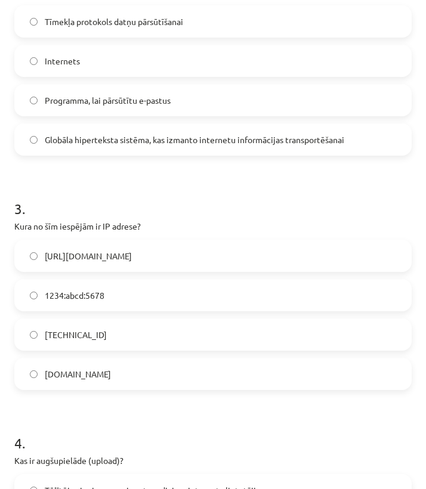
scroll to position [530, 0]
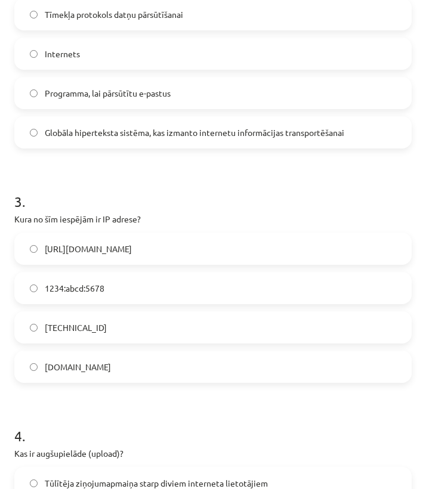
drag, startPoint x: 14, startPoint y: 221, endPoint x: 198, endPoint y: 371, distance: 238.0
click div "3 . Kura no šīm iespējām ir IP adrese? [URL][DOMAIN_NAME] 1234:abcd:5678 [TECHN…"
click label "[TECHNICAL_ID]"
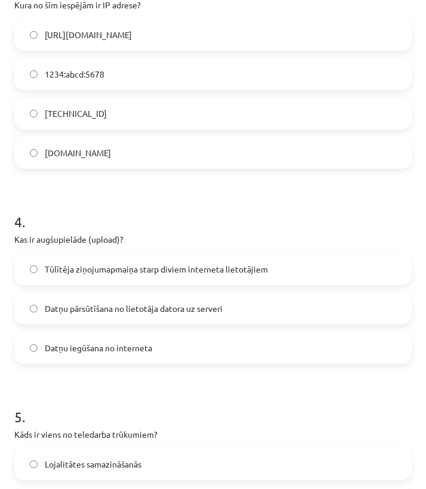
scroll to position [749, 0]
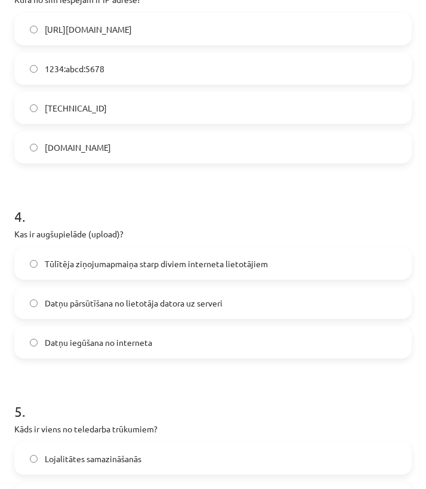
click label "Datņu pārsūtīšana no lietotāja datora uz serveri"
click span "Datņu iegūšana no interneta"
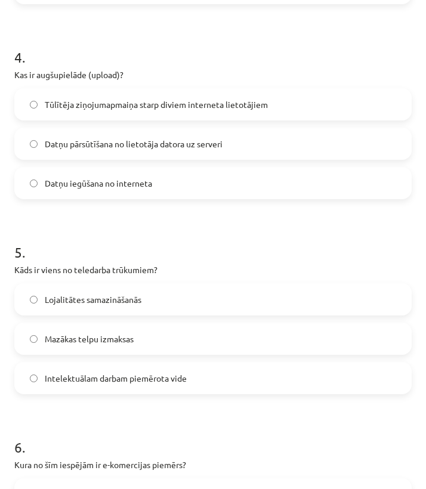
scroll to position [960, 0]
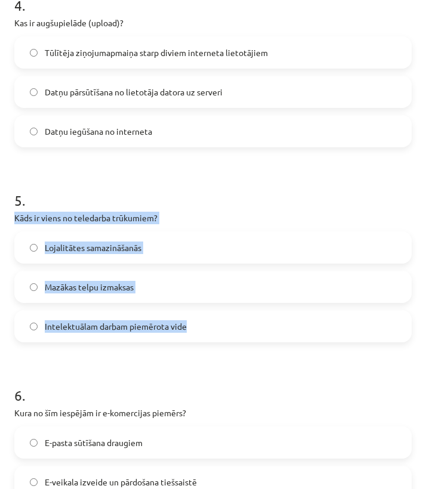
drag, startPoint x: 13, startPoint y: 218, endPoint x: 224, endPoint y: 331, distance: 239.5
click div "6 XP Saņemsi Viegls 1543 pilda Apraksts Uzdevums Palīdzība 1 . Kas ir domēna vā…"
click label "Lojalitātes samazināšanās"
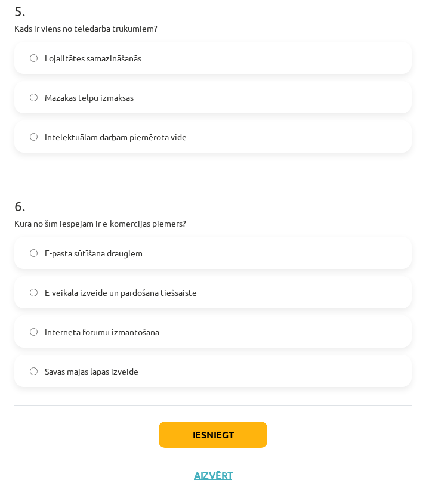
scroll to position [1150, 0]
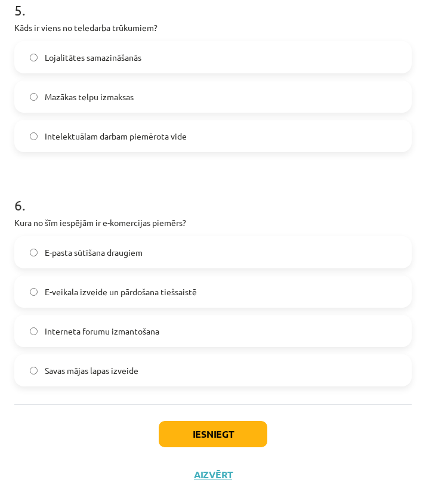
click label "Savas mājas lapas izveide"
click span "E-veikala izveide un pārdošana tiešsaistē"
click button "Iesniegt"
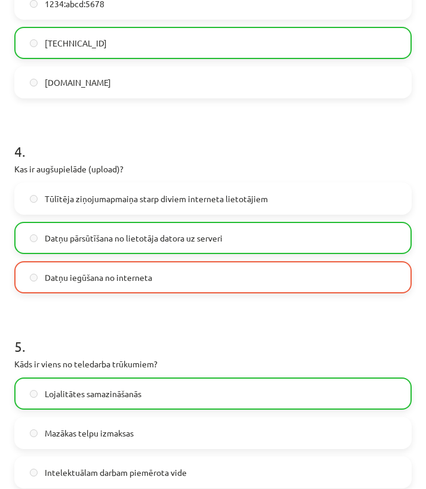
scroll to position [693, 0]
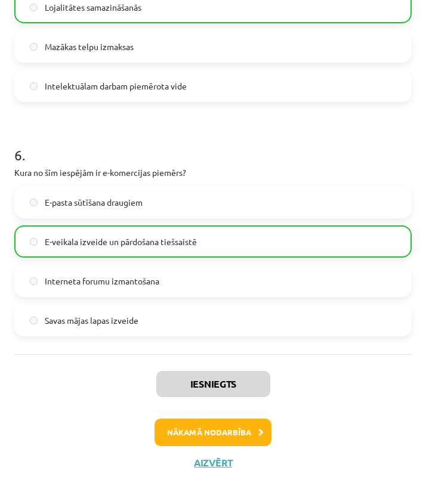
click button "Nākamā nodarbība"
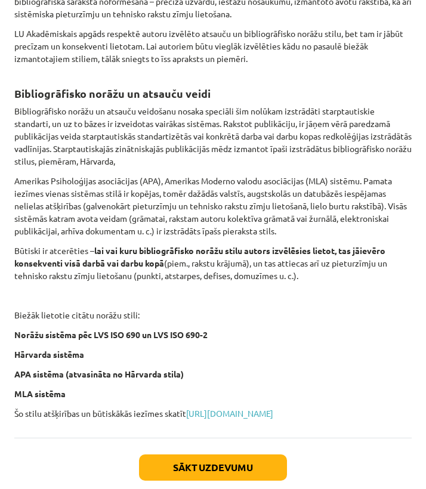
scroll to position [505, 0]
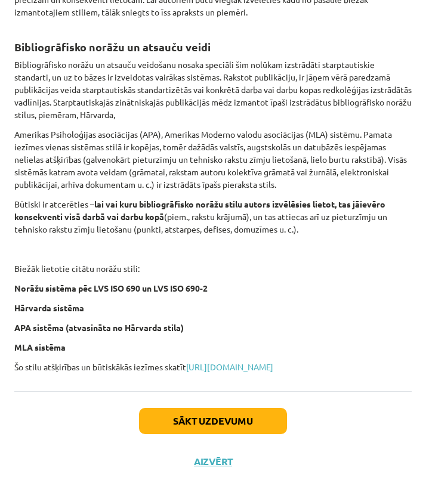
click button "Aizvērt"
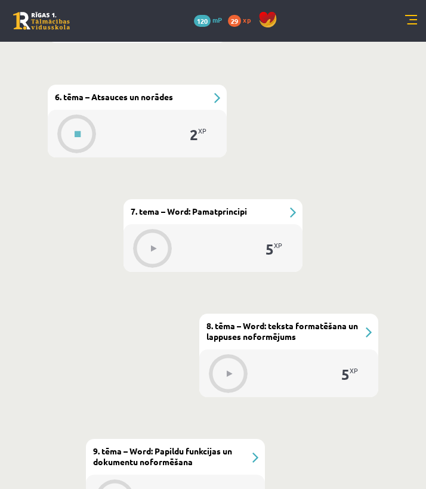
scroll to position [1265, 0]
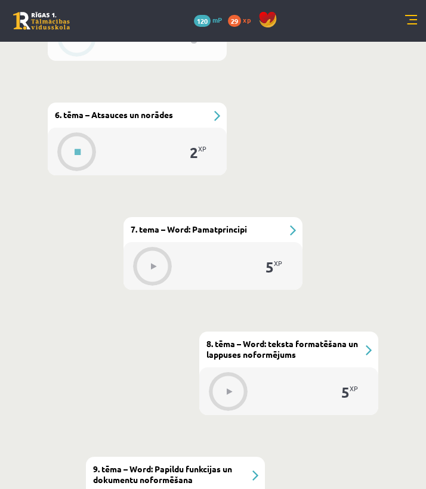
click div "#7 6. tēma – Atsauces un norādes"
click button
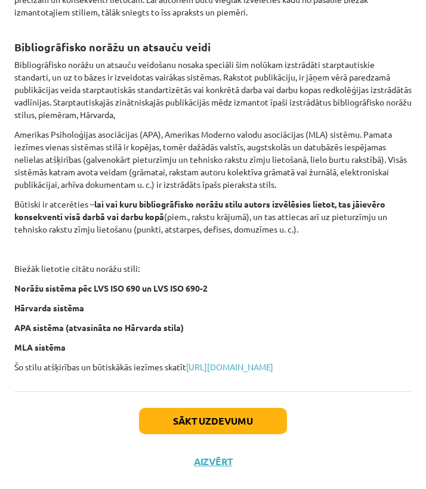
scroll to position [505, 0]
click button "Sākt uzdevumu"
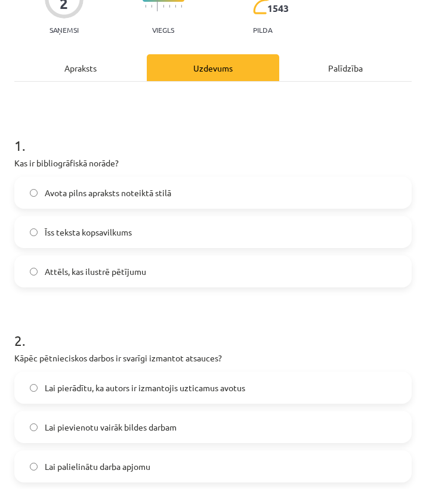
scroll to position [7, 0]
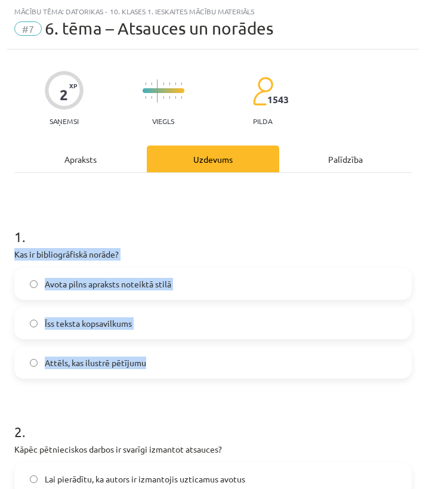
drag, startPoint x: 17, startPoint y: 256, endPoint x: 217, endPoint y: 369, distance: 230.1
click div "1 . Kas ir bibliogrāfiskā norāde? Avota pilns apraksts noteiktā stilā Īss tekst…"
click span "Avota pilns apraksts noteiktā stilā"
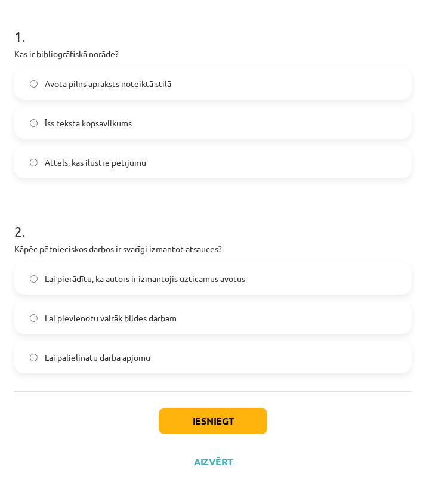
scroll to position [209, 0]
click span "Lai pierādītu, ka autors ir izmantojis uzticamus avotus"
click button "Iesniegt"
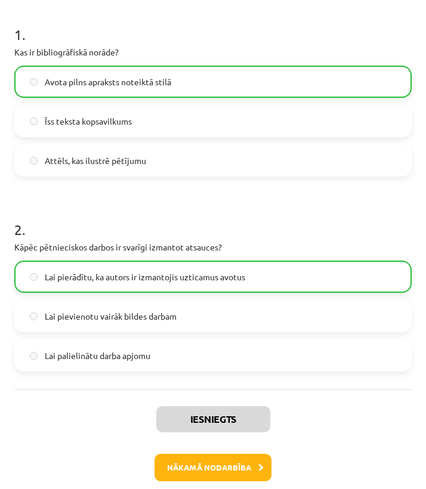
click button "Nākamā nodarbība"
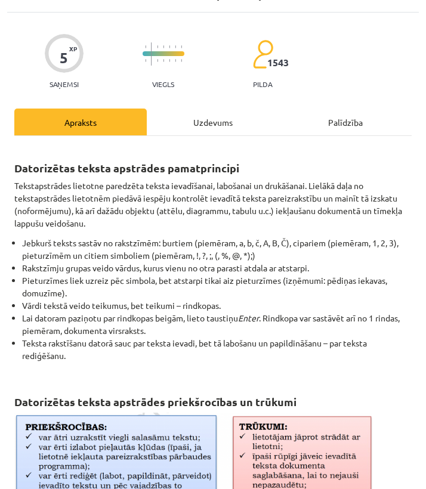
scroll to position [64, 0]
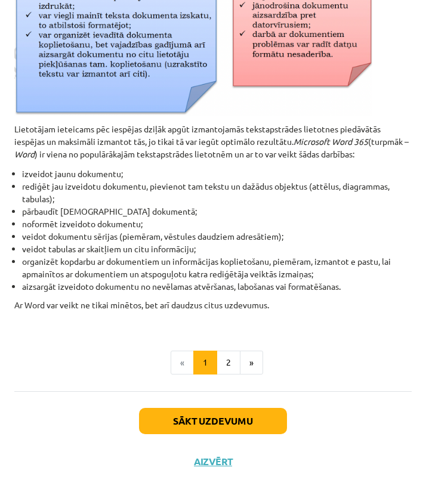
click button "Sākt uzdevumu"
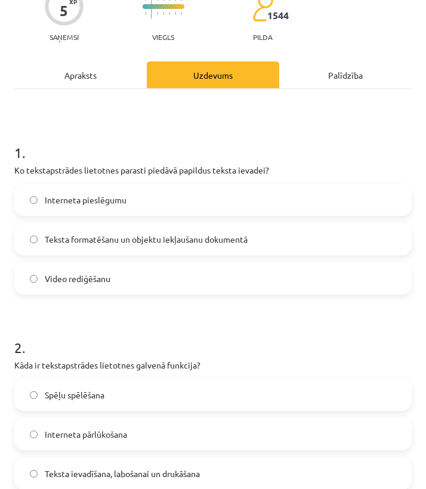
scroll to position [92, 0]
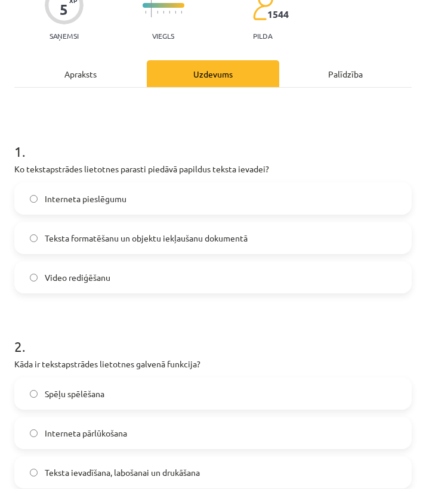
click span "Teksta formatēšanu un objektu iekļaušanu dokumentā"
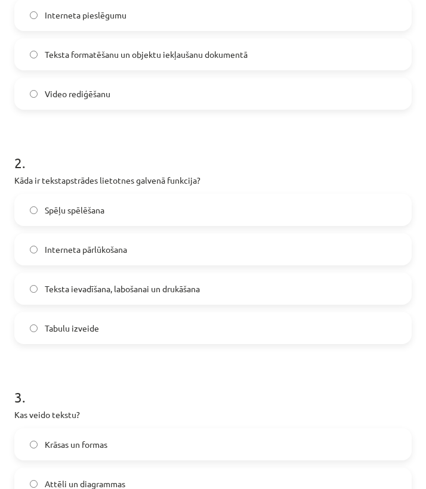
scroll to position [275, 0]
click span "Teksta ievadīšana, labošanai un drukāšana"
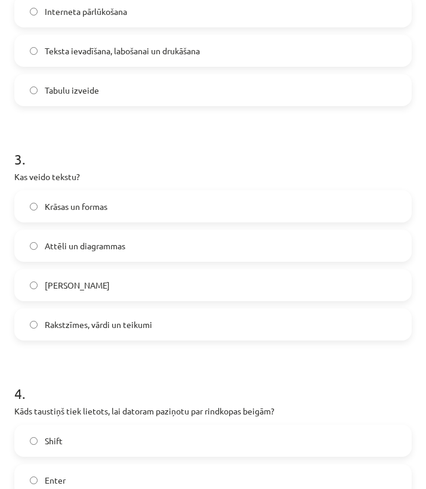
scroll to position [513, 0]
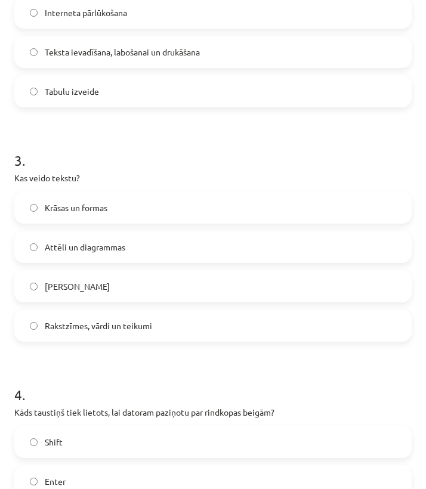
click label "Rakstzīmes, vārdi un teikumi"
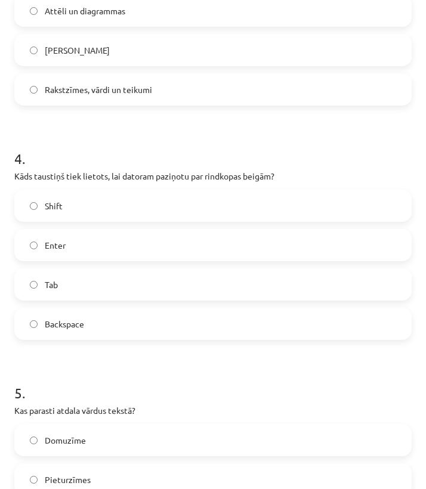
scroll to position [748, 0]
click label "Enter"
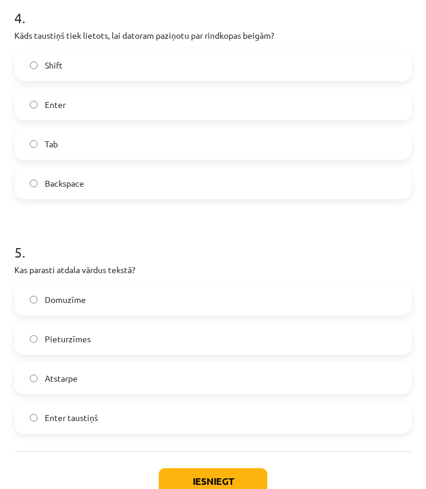
scroll to position [897, 0]
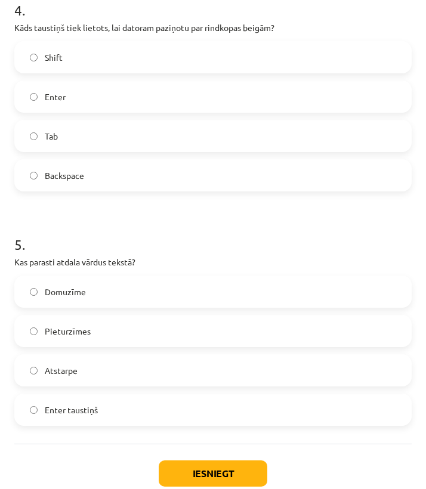
click label "Atstarpe"
click button "Iesniegt"
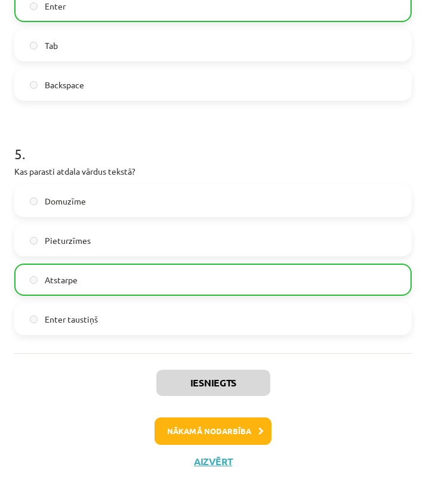
scroll to position [989, 0]
click button "Nākamā nodarbība"
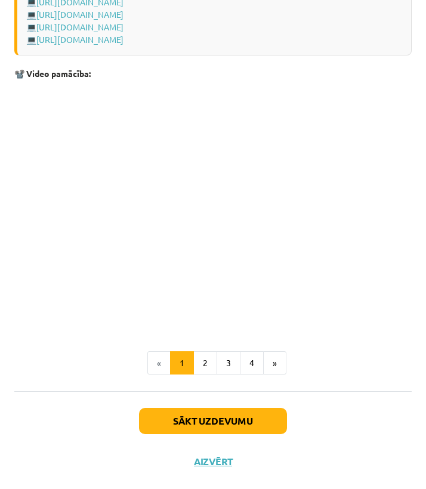
scroll to position [2359, 0]
click button "Sākt uzdevumu"
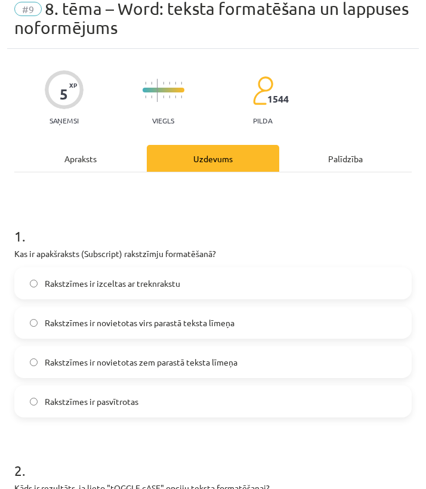
scroll to position [32, 0]
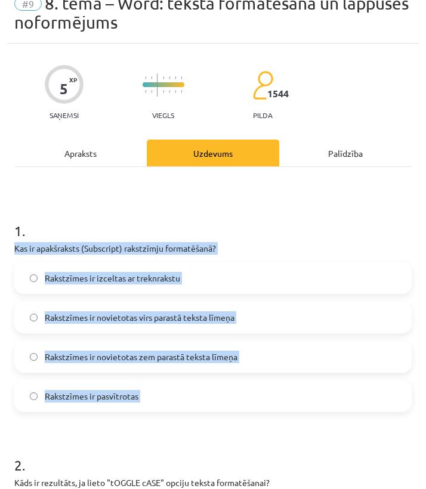
drag, startPoint x: 14, startPoint y: 247, endPoint x: 146, endPoint y: 421, distance: 218.7
click form "1 . Kas ir apakšraksts (Subscript) rakstzīmju formatēšanā? Rakstzīmes ir izcelt…"
click span "Rakstzīmes ir novietotas virs parastā teksta līmeņa"
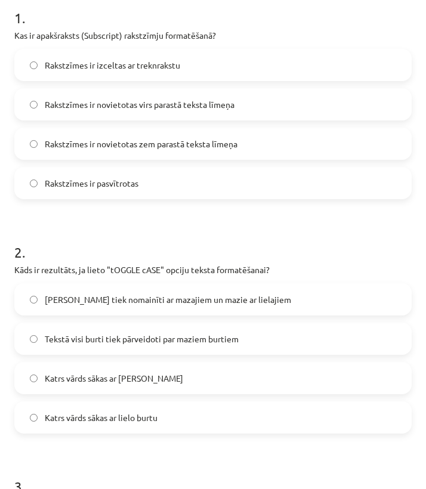
scroll to position [249, 0]
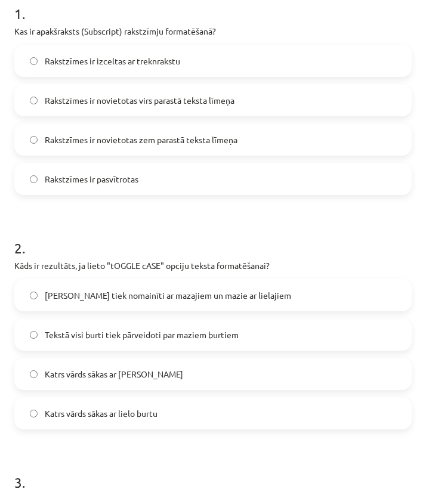
click span "Rakstzīmes ir novietotas zem parastā teksta līmeņa"
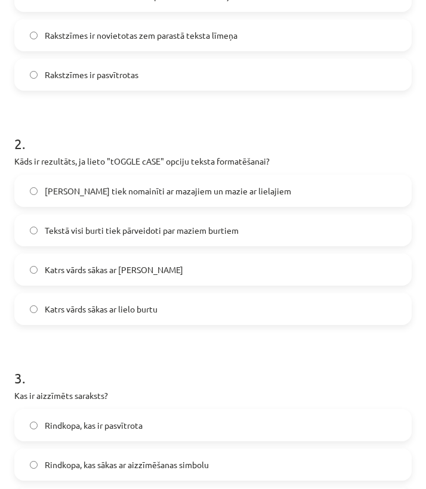
scroll to position [357, 0]
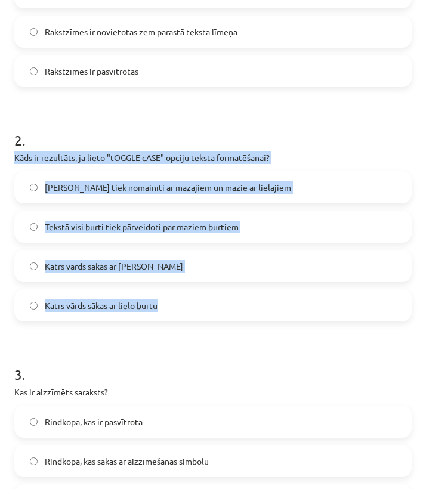
drag, startPoint x: 14, startPoint y: 154, endPoint x: 185, endPoint y: 310, distance: 230.8
click div "2 . Kāds ir rezultāts, ja lieto "tOGGLE cASE" opciju teksta formatēšanai? Lieli…"
click span "[PERSON_NAME] tiek nomainīti ar mazajiem un mazie ar lielajiem"
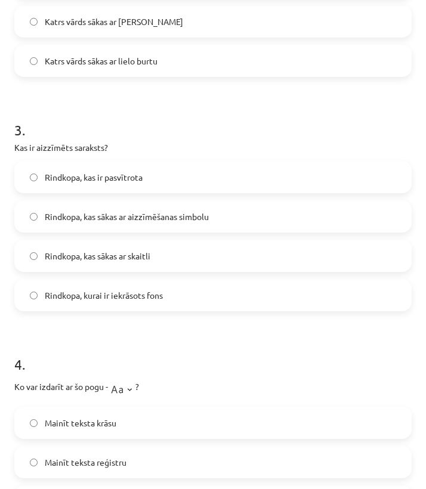
scroll to position [604, 0]
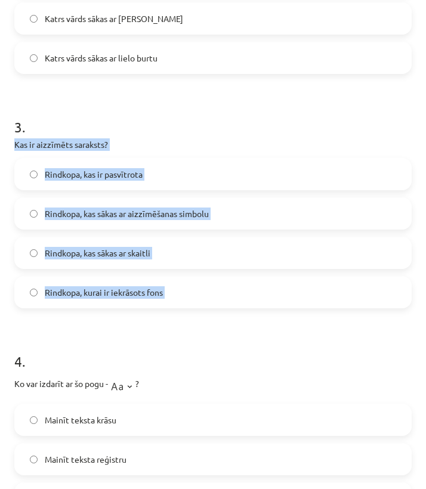
drag, startPoint x: 13, startPoint y: 148, endPoint x: 145, endPoint y: 312, distance: 209.8
click div "5 XP Saņemsi Viegls 1544 pilda Apraksts Uzdevums Palīdzība 1 . Kas ir apakšraks…"
click div "Rindkopa, kas sākas ar aizzīmēšanas simbolu"
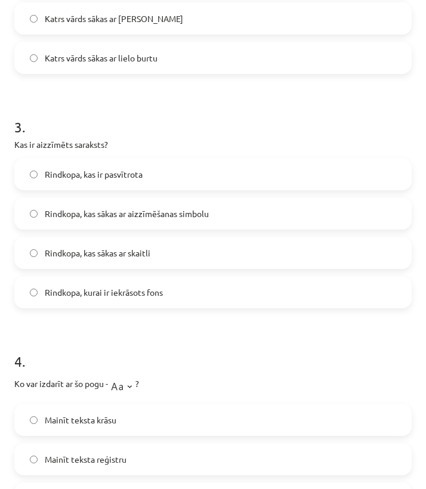
click span "Rindkopa, kas sākas ar aizzīmēšanas simbolu"
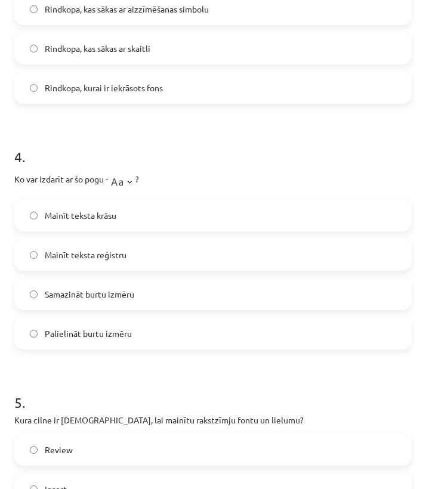
scroll to position [823, 0]
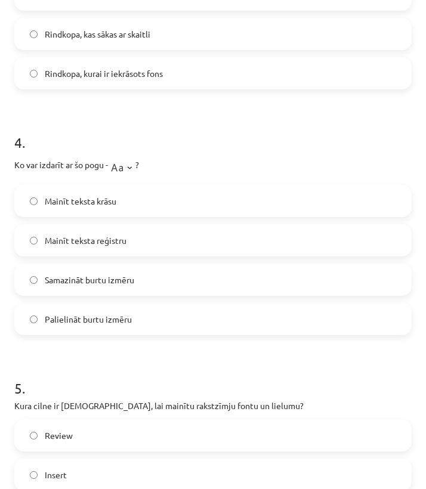
click img
click span "Samazināt burtu izmēru"
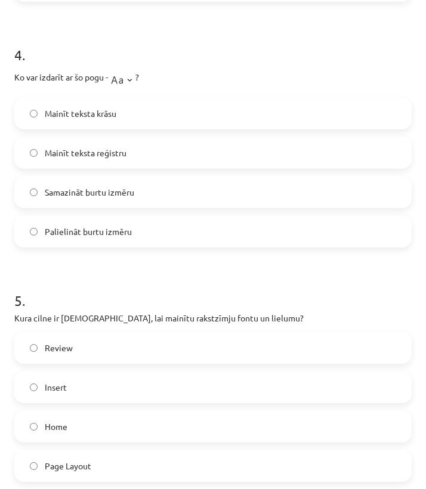
scroll to position [916, 0]
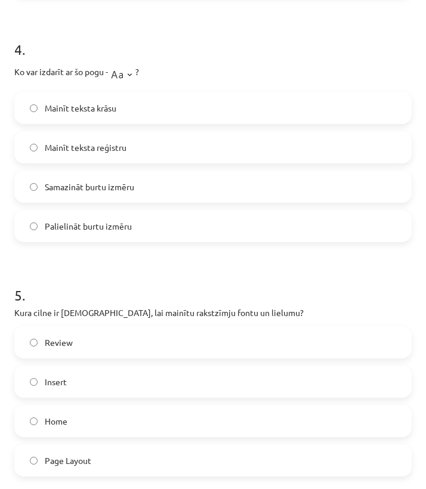
click label "Mainīt teksta krāsu"
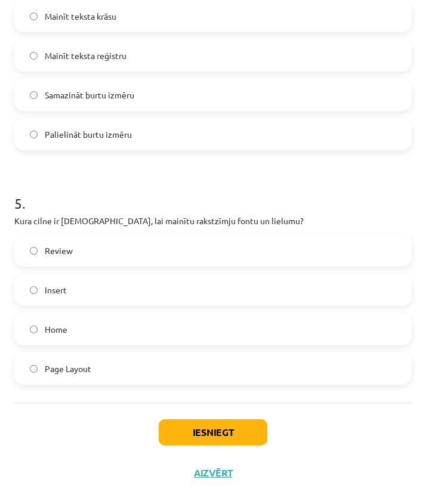
scroll to position [1019, 0]
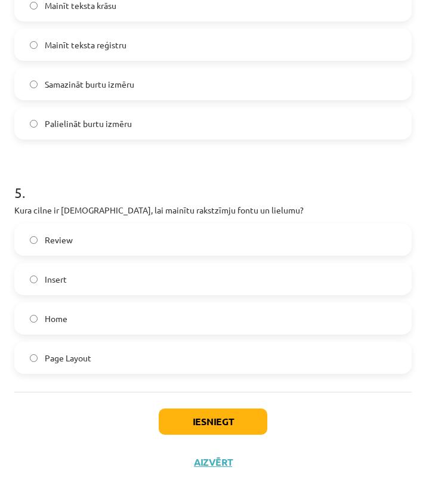
click label "Home"
click label "Insert"
click button "Iesniegt"
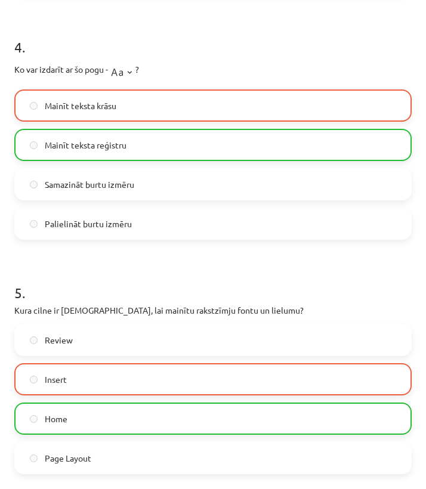
scroll to position [907, 0]
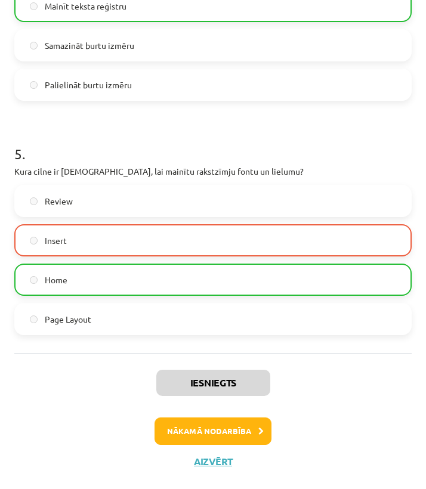
click button "Nākamā nodarbība"
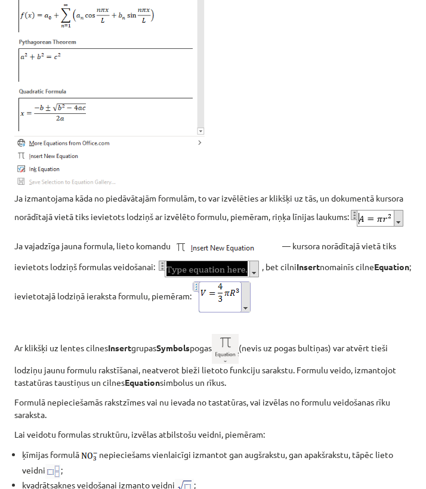
scroll to position [1786, 0]
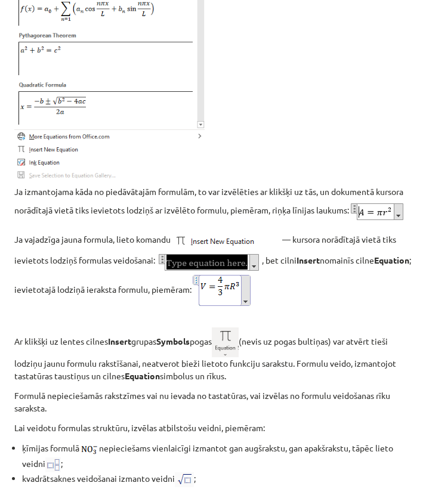
drag, startPoint x: 18, startPoint y: 302, endPoint x: 262, endPoint y: 300, distance: 243.2
click p "Ja vajadzīga jauna formula, lieto komandu — kursora norādītajā vietā tiks ievie…"
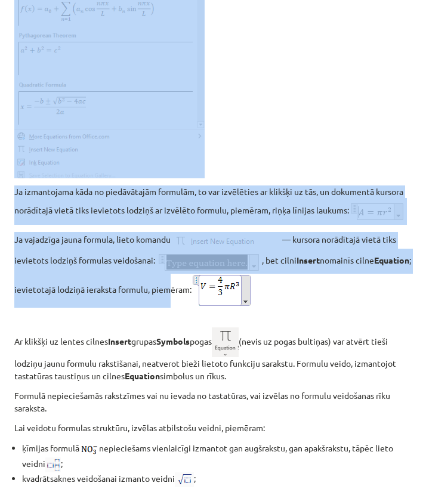
drag, startPoint x: 6, startPoint y: 302, endPoint x: 212, endPoint y: 296, distance: 205.7
click div "Mācību tēma: Datorikas - 10. klases 1. ieskaites mācību materiāls #10 9. tēma –…"
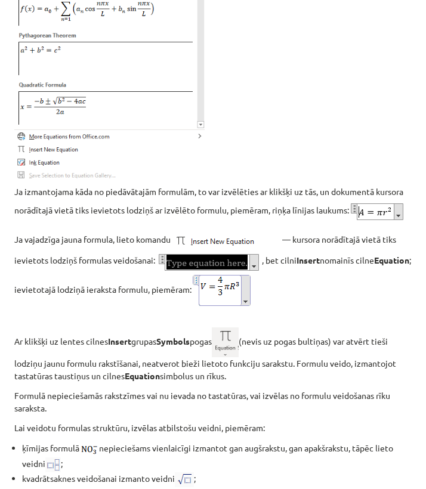
click p "Ja vajadzīga jauna formula, lieto komandu — kursora norādītajā vietā tiks ievie…"
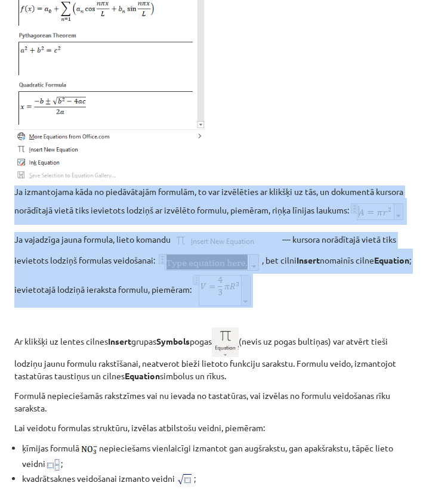
drag, startPoint x: 14, startPoint y: 203, endPoint x: 319, endPoint y: 309, distance: 323.1
click div "Simbolu ievietošana Simbolu ievietošana — lentes cilne Insert Papildus materiāl…"
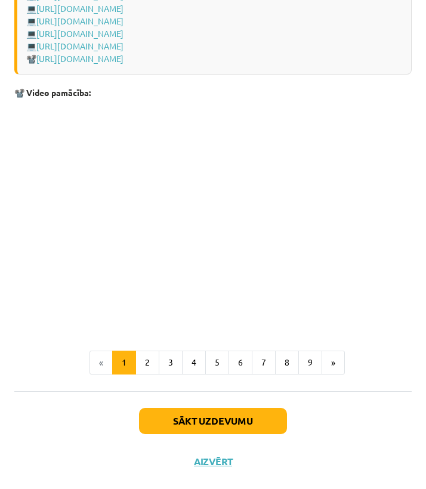
scroll to position [2522, 0]
click button "2"
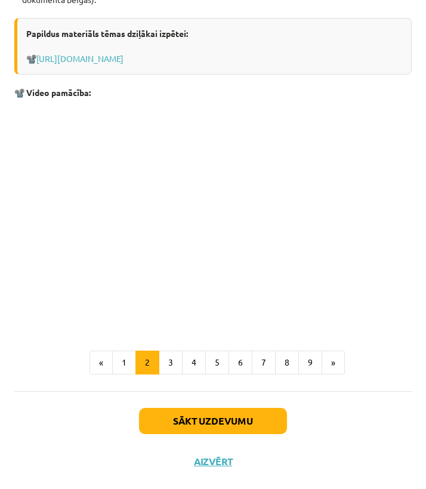
scroll to position [1426, 0]
click button "3"
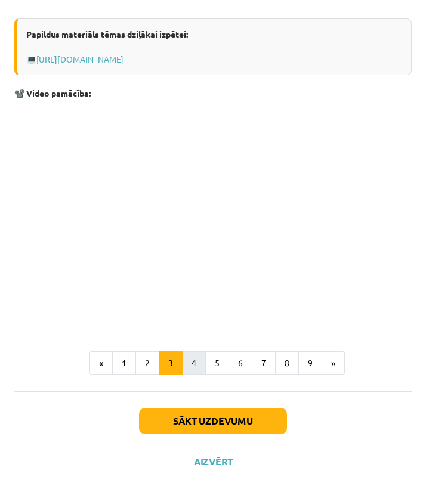
scroll to position [358, 0]
click button "4"
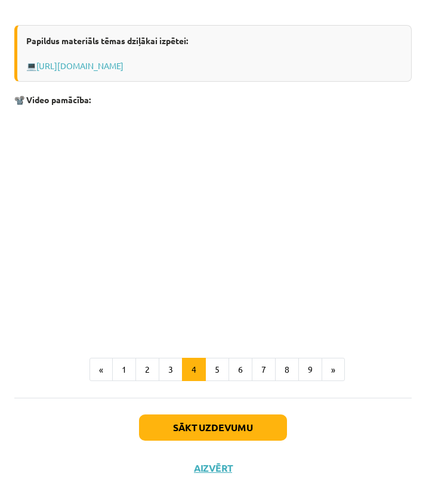
scroll to position [1100, 0]
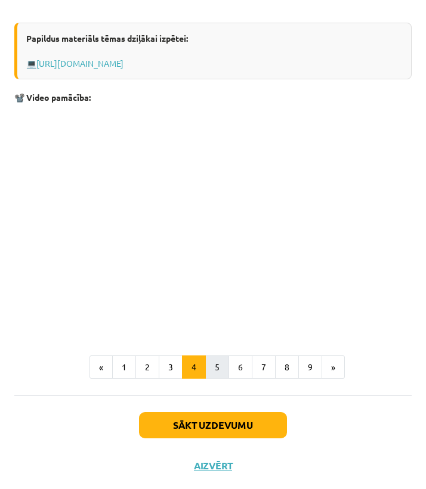
click button "5"
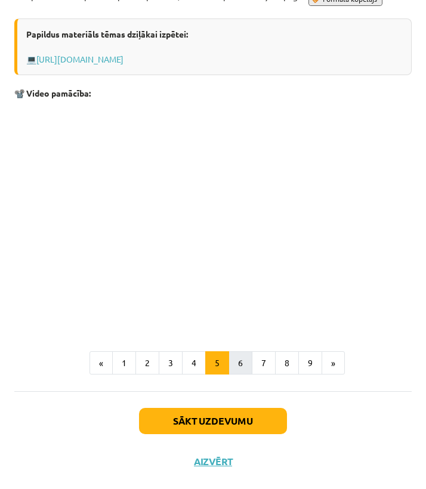
click button "6"
click button "Sākt uzdevumu"
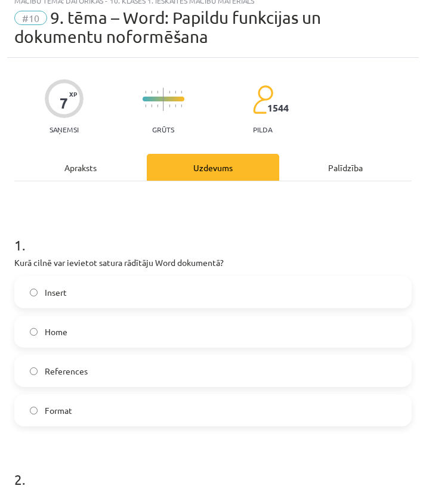
scroll to position [18, 0]
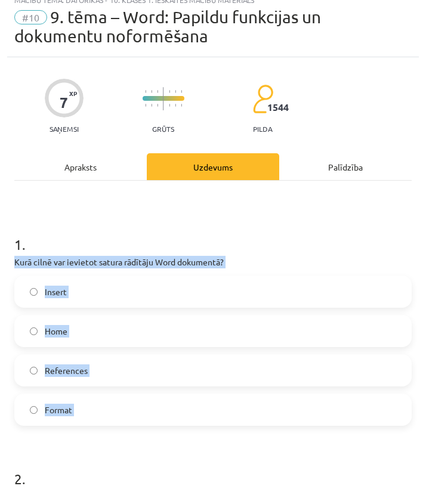
drag, startPoint x: 11, startPoint y: 263, endPoint x: 101, endPoint y: 458, distance: 215.0
click div "7 XP Saņemsi Grūts 1544 pilda Apraksts Uzdevums Palīdzība 1 . Kurā cilnē var ie…"
click span "References"
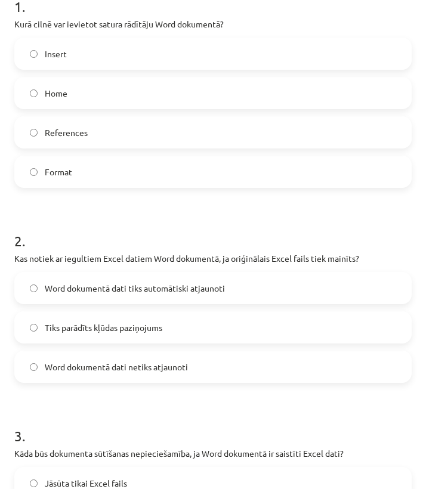
scroll to position [256, 0]
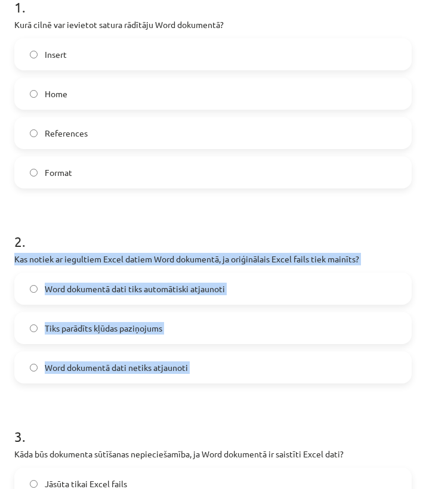
drag, startPoint x: 13, startPoint y: 256, endPoint x: 183, endPoint y: 384, distance: 212.4
click div "7 XP Saņemsi Grūts 1544 pilda Apraksts Uzdevums Palīdzība 1 . Kurā cilnē var ie…"
click span "Word dokumentā dati netiks atjaunoti"
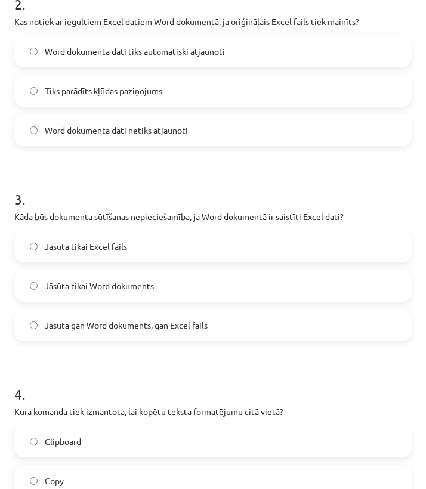
scroll to position [499, 0]
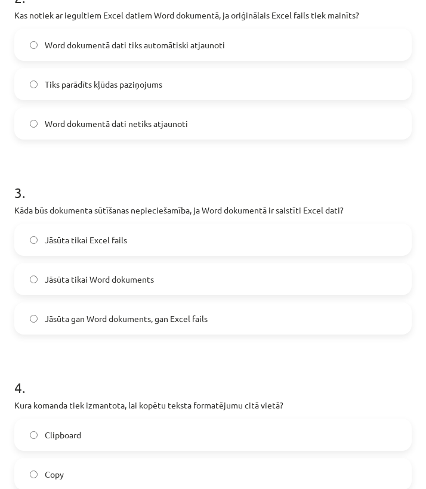
click span "Jāsūta gan Word dokuments, gan Excel fails"
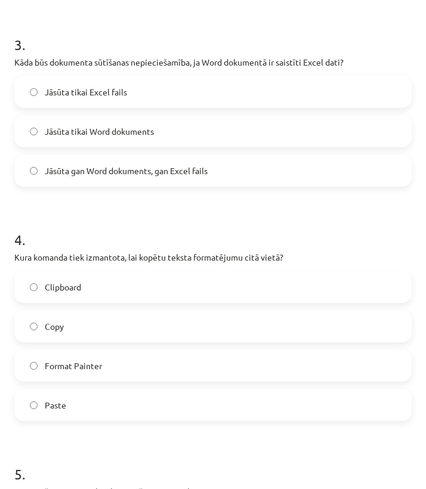
scroll to position [649, 0]
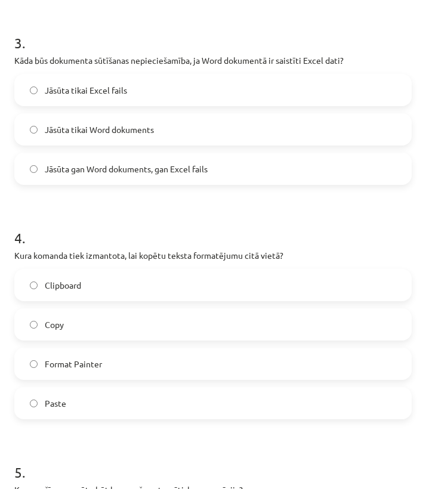
click label "Jāsūta tikai Excel fails"
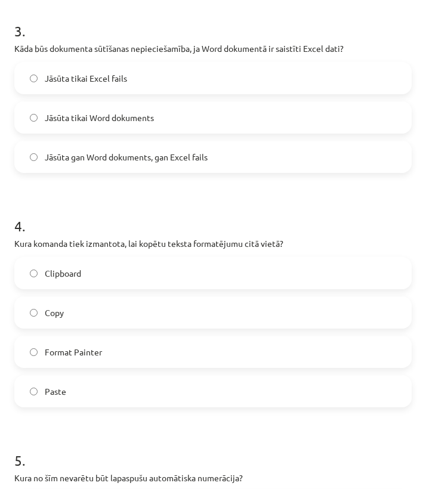
scroll to position [665, 0]
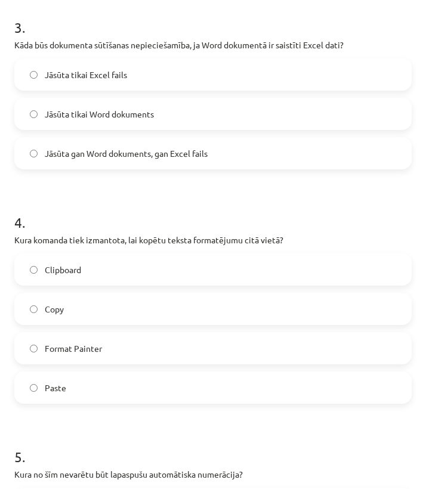
click label "Jāsūta tikai Word dokuments"
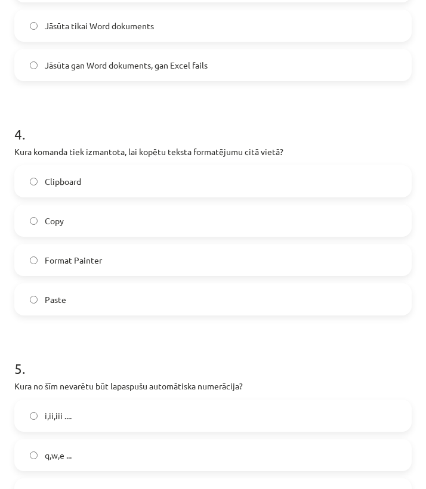
scroll to position [753, 0]
click span "Jāsūta gan Word dokuments, gan Excel fails"
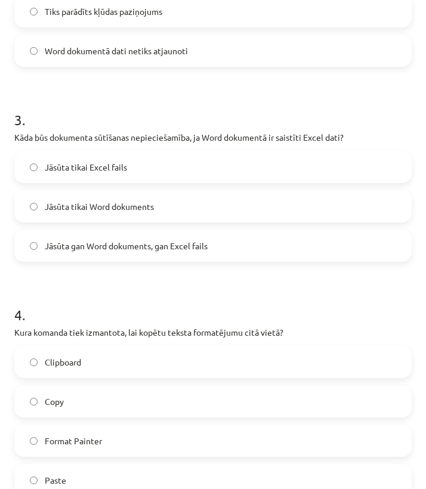
scroll to position [569, 0]
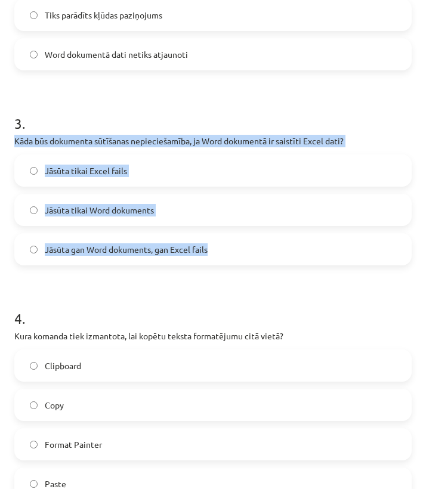
drag, startPoint x: 15, startPoint y: 139, endPoint x: 210, endPoint y: 245, distance: 221.1
click div "3 . Kāda būs dokumenta sūtīšanas nepieciešamība, ja Word dokumentā ir saistīti …"
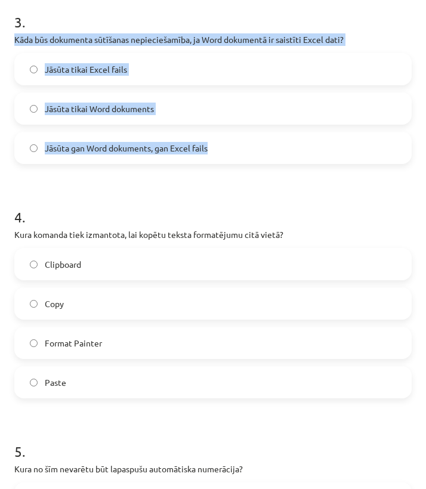
scroll to position [671, 0]
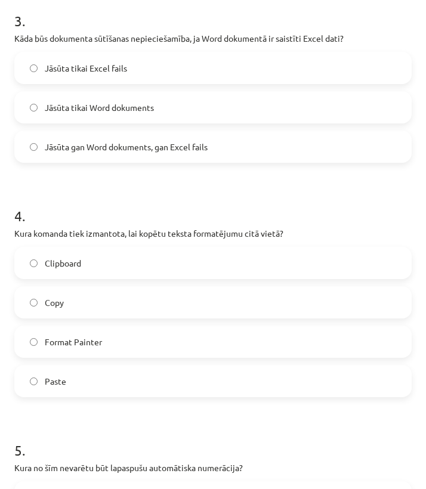
click h1 "4 ."
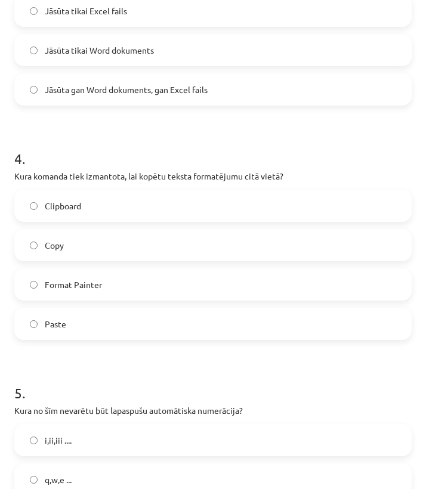
scroll to position [745, 0]
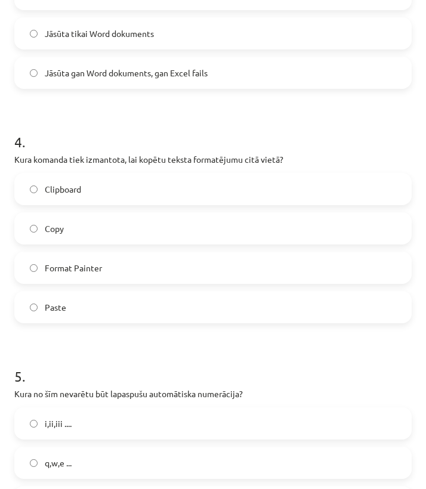
click label "Copy"
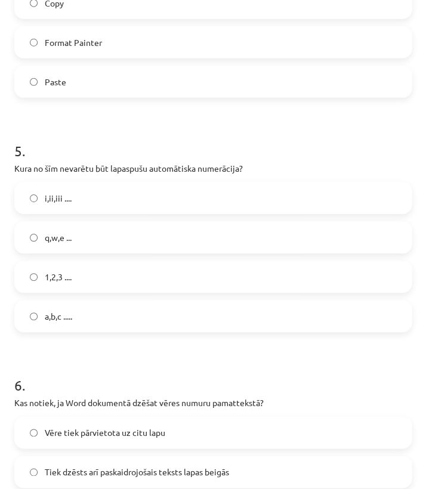
scroll to position [969, 0]
click label "q,w,e ..."
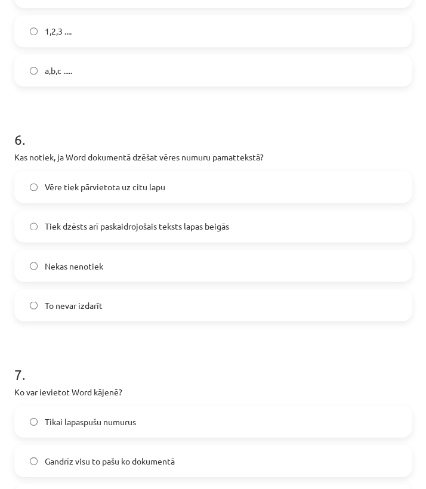
scroll to position [1224, 0]
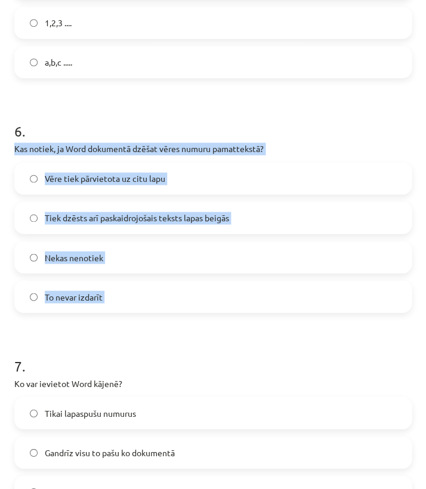
drag, startPoint x: 14, startPoint y: 147, endPoint x: 127, endPoint y: 321, distance: 207.6
click div "7 XP Saņemsi Grūts 1544 pilda Apraksts Uzdevums Palīdzība 1 . Kurā cilnē var ie…"
click span "Tiek dzēsts arī paskaidrojošais teksts lapas beigās"
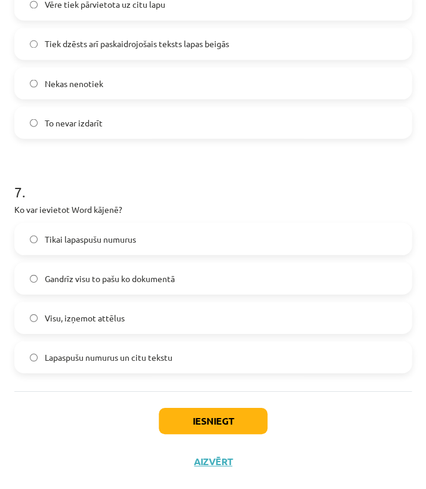
scroll to position [1513, 0]
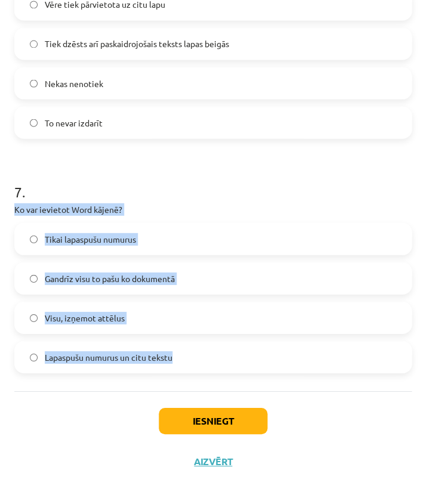
drag, startPoint x: 14, startPoint y: 209, endPoint x: 216, endPoint y: 352, distance: 247.1
click div "7 . Ko var ievietot Word kājenē? Tikai lapaspušu numurus Gandrīz visu to pašu k…"
click label "Lapaspušu numurus un citu tekstu"
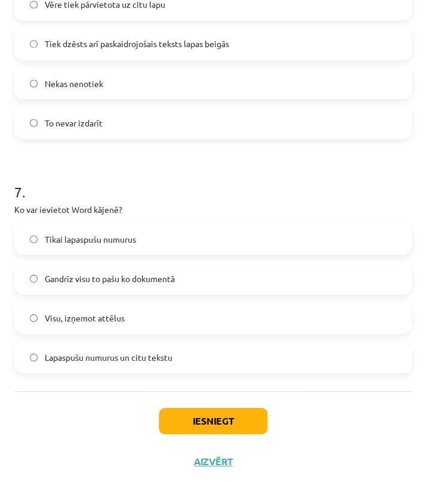
click button "Iesniegt"
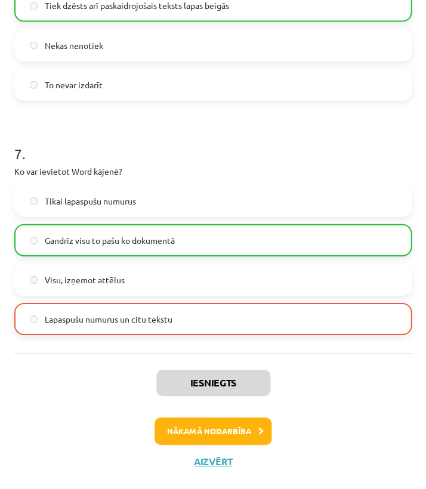
scroll to position [1437, 0]
click button "Nākamā nodarbība"
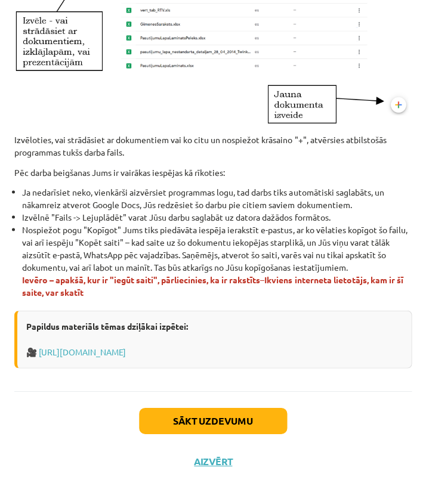
scroll to position [1524, 0]
click button "Sākt uzdevumu"
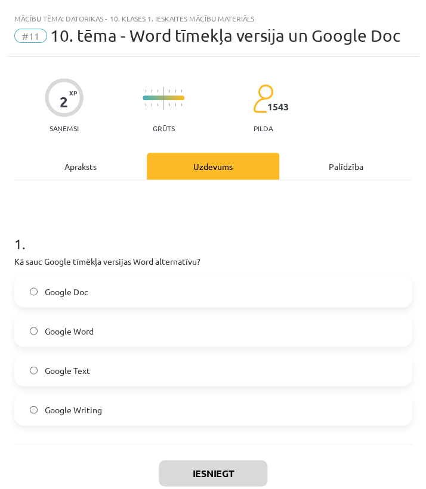
scroll to position [0, 0]
click label "Google Doc"
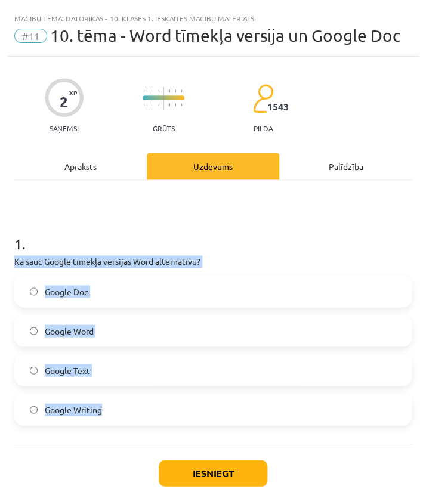
drag, startPoint x: 15, startPoint y: 261, endPoint x: 108, endPoint y: 424, distance: 187.7
click div "1 . Kā sauc Google tīmēkļa versijas Word alternatīvu? Google Doc Google Word Go…"
click label "Google Doc"
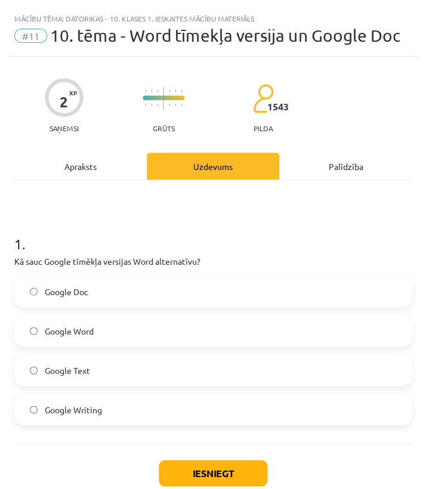
click div "Iesniegt Aizvērt"
click button "Iesniegt"
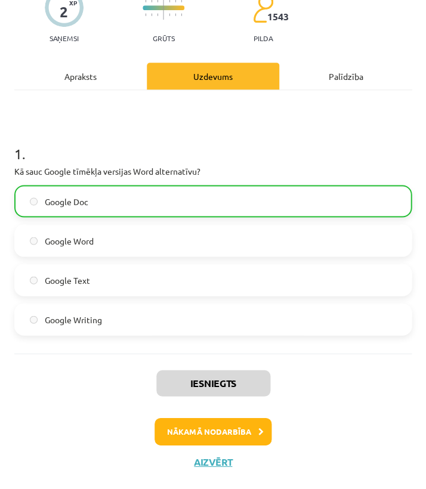
scroll to position [91, 0]
click button "Nākamā nodarbība"
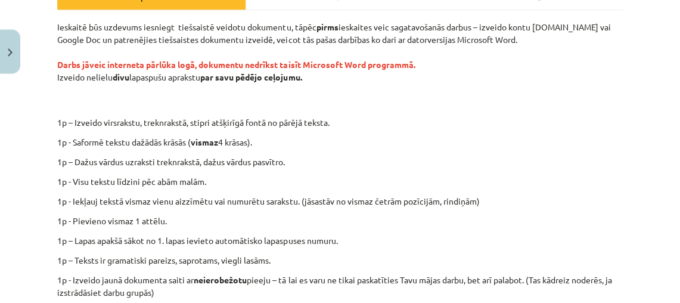
scroll to position [193, 0]
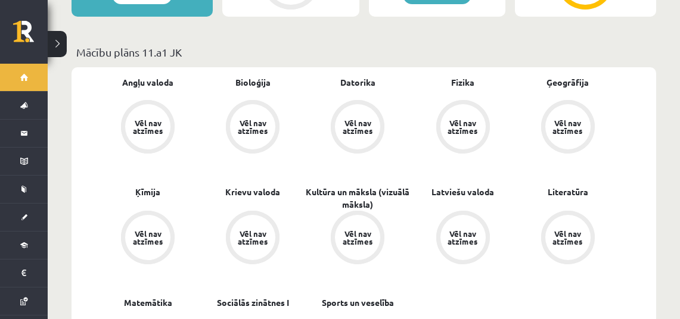
scroll to position [417, 0]
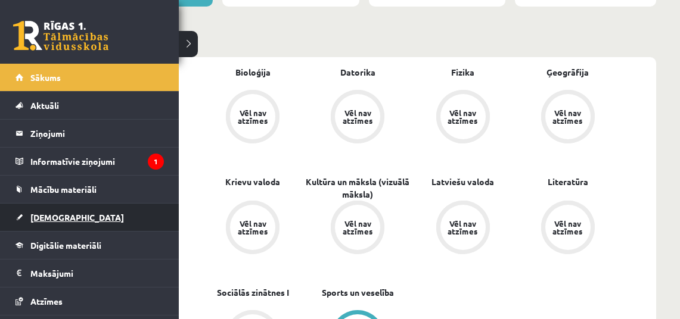
click at [57, 219] on span "[DEMOGRAPHIC_DATA]" at bounding box center [77, 217] width 94 height 11
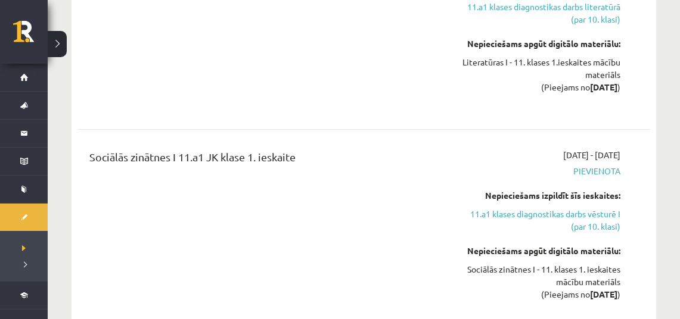
scroll to position [1268, 0]
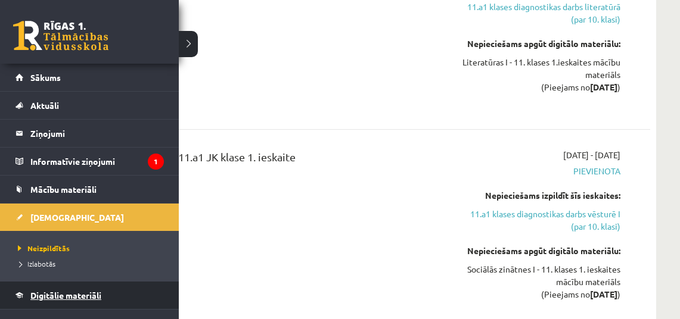
click at [65, 301] on link "Digitālie materiāli" at bounding box center [89, 295] width 148 height 27
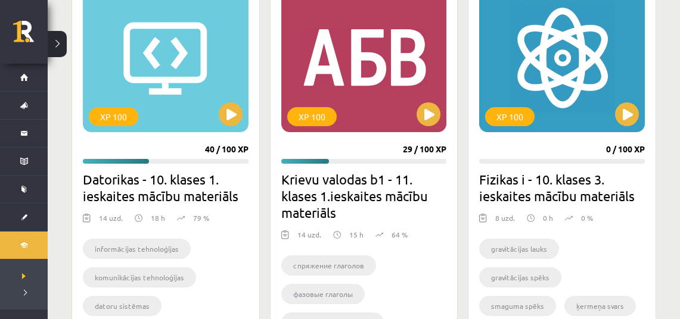
scroll to position [361, 0]
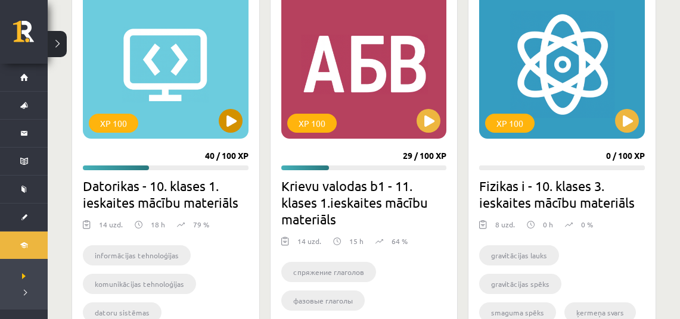
click at [171, 118] on div "XP 100" at bounding box center [166, 64] width 166 height 149
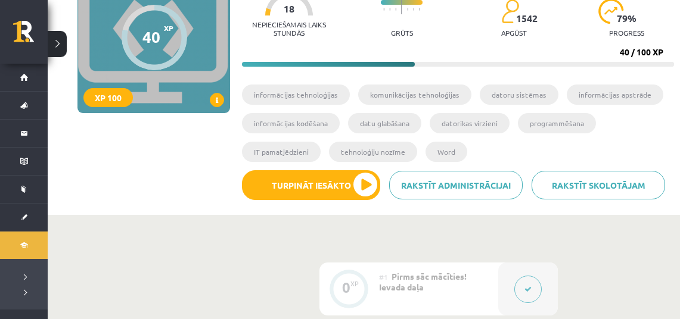
scroll to position [131, 0]
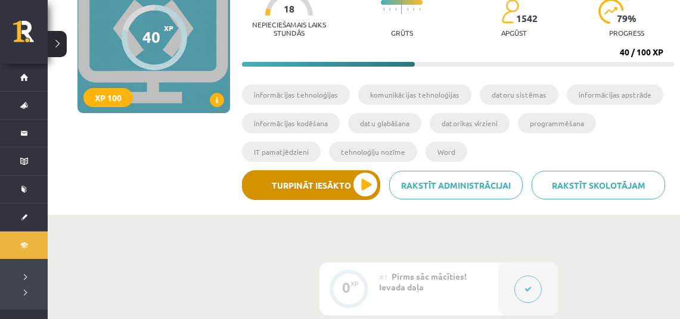
click at [322, 191] on button "Turpināt iesākto" at bounding box center [311, 185] width 138 height 30
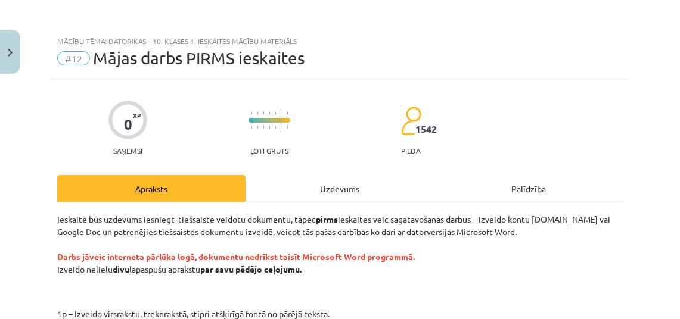
scroll to position [0, 0]
click at [76, 56] on span "#12" at bounding box center [73, 58] width 33 height 14
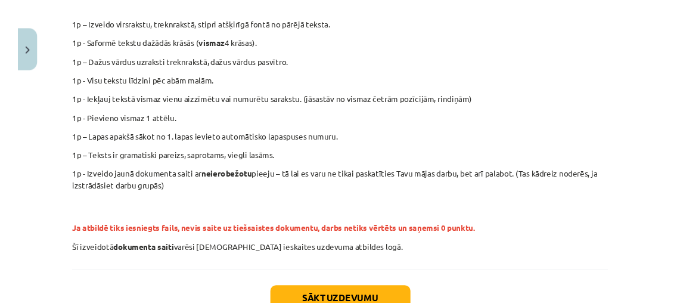
scroll to position [289, 0]
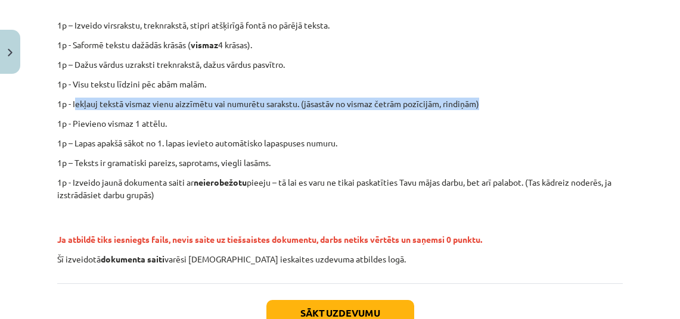
drag, startPoint x: 76, startPoint y: 103, endPoint x: 479, endPoint y: 108, distance: 403.5
click at [479, 108] on p "1p - Iekļauj tekstā vismaz vienu aizzīmētu vai numurētu sarakstu. (jāsastāv no …" at bounding box center [340, 104] width 566 height 13
copy p "ekļauj tekstā vismaz vienu aizzīmētu vai numurētu sarakstu. (jāsastāv no vismaz…"
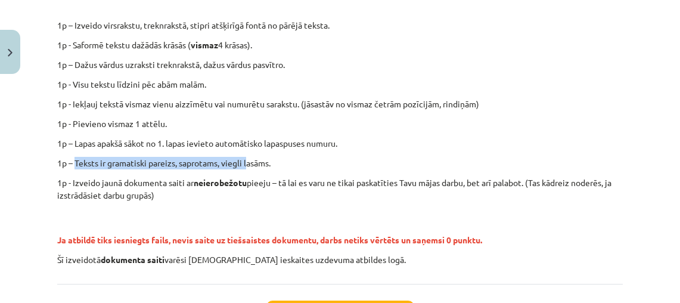
drag, startPoint x: 76, startPoint y: 162, endPoint x: 235, endPoint y: 154, distance: 159.3
click at [244, 154] on div "Ieskaitē būs uzdevums iesniegt tiešsaistē veidotu dokumentu, tāpēc pirms ieskai…" at bounding box center [340, 95] width 566 height 342
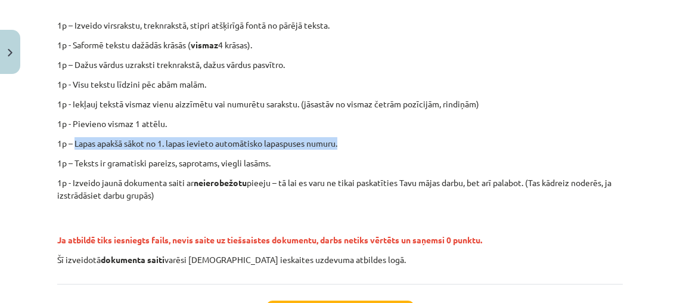
drag, startPoint x: 74, startPoint y: 143, endPoint x: 374, endPoint y: 146, distance: 300.4
click at [374, 146] on p "1p – Lapas apakšā sākot no 1. lapas ievieto automātisko lapaspuses numuru." at bounding box center [340, 143] width 566 height 13
copy p "Lapas apakšā sākot no 1. lapas ievieto automātisko lapaspuses numuru."
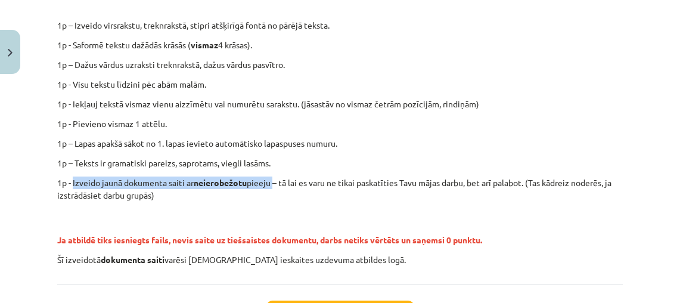
drag, startPoint x: 73, startPoint y: 182, endPoint x: 278, endPoint y: 180, distance: 205.0
click at [278, 180] on p "1p - Izveido jaunā dokumenta saiti ar neierobežotu pieeju – tā lai es varu ne t…" at bounding box center [340, 188] width 566 height 25
copy p "Izveido jaunā dokumenta saiti ar neierobežotu pieeju"
click at [373, 223] on p "Ja atbildē tiks iesniegts fails, nevis saite uz tiešsaistes dokumentu, darbs ne…" at bounding box center [340, 228] width 566 height 38
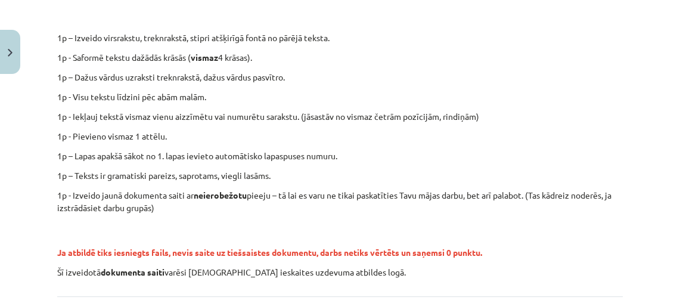
scroll to position [273, 0]
